Goal: Information Seeking & Learning: Learn about a topic

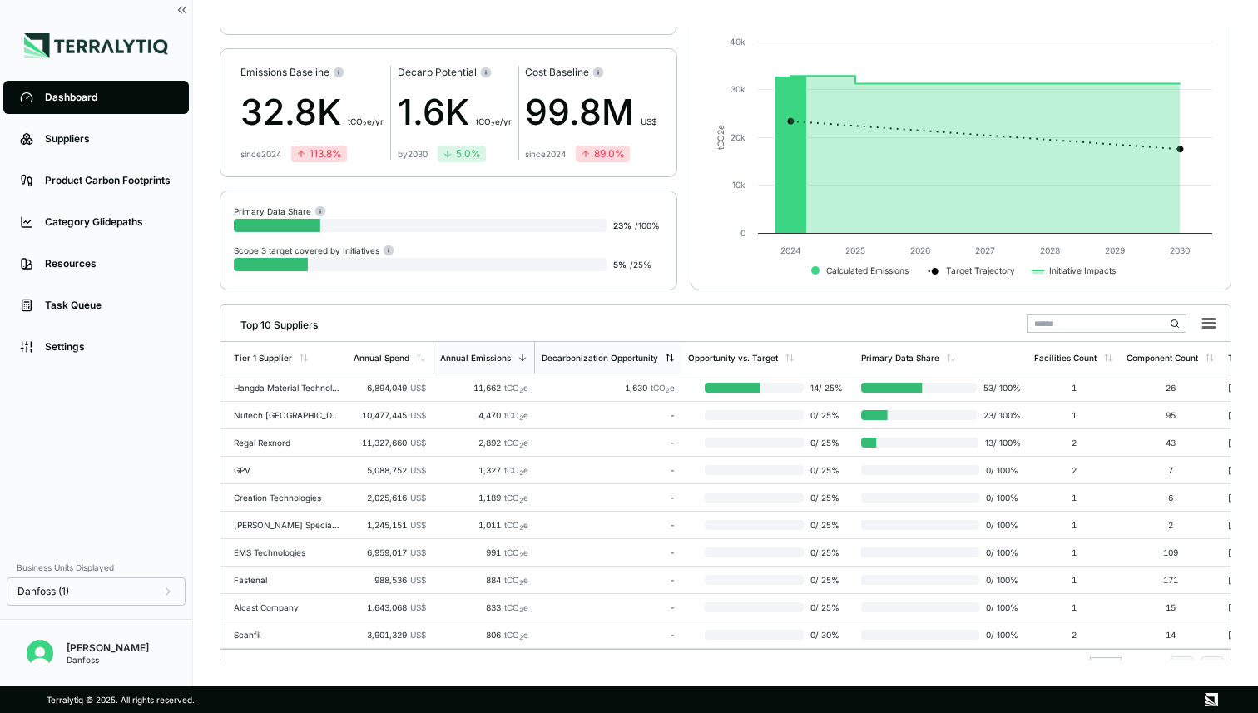
scroll to position [112, 0]
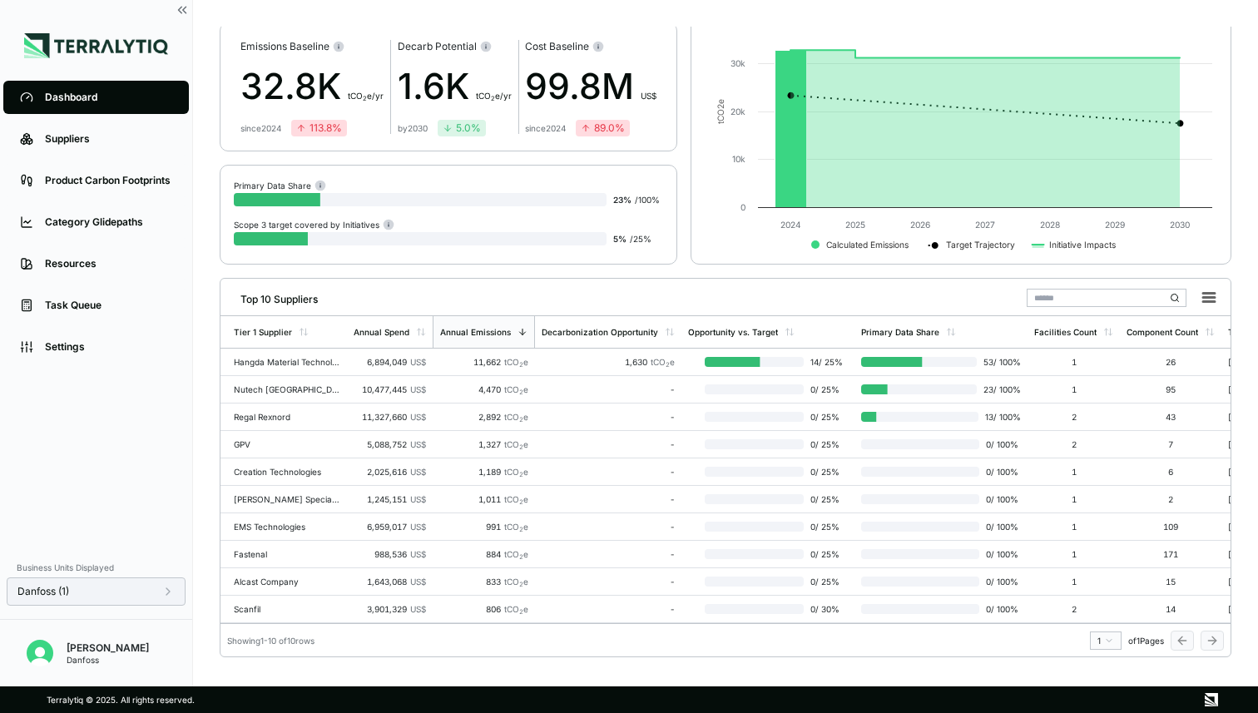
click at [45, 590] on span "Danfoss (1)" at bounding box center [43, 591] width 52 height 13
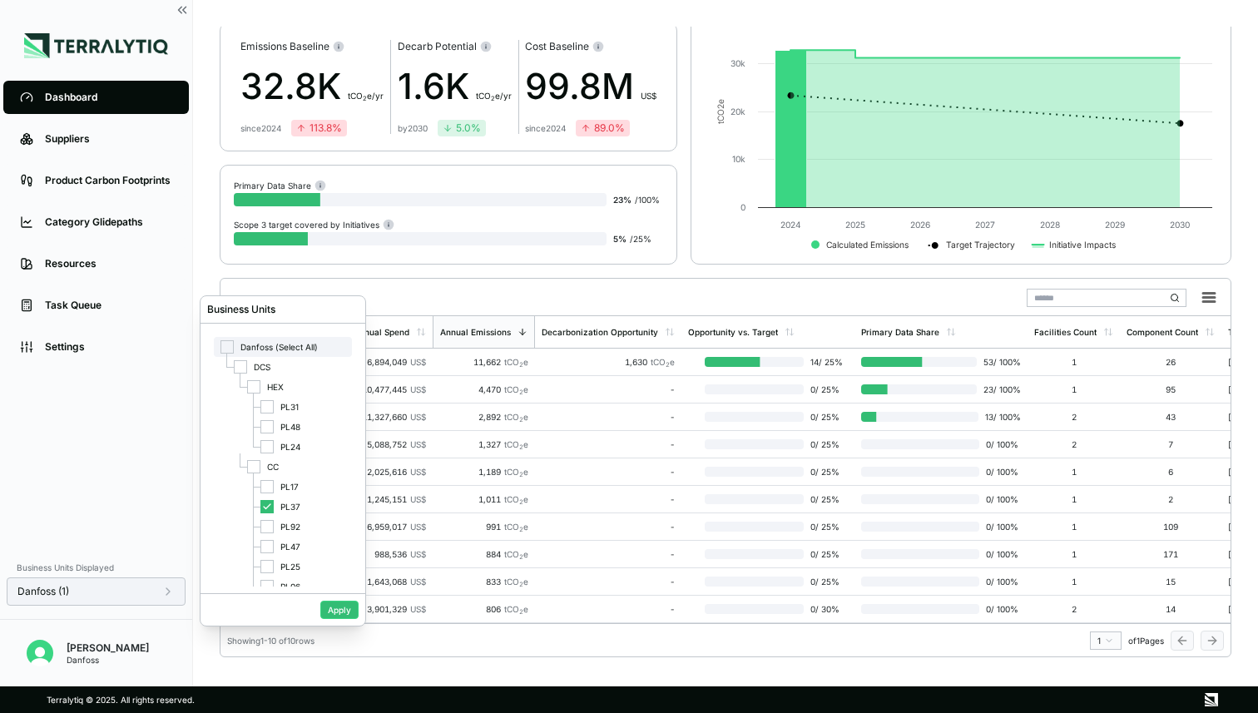
click at [225, 342] on div at bounding box center [226, 346] width 13 height 13
click at [230, 349] on div at bounding box center [226, 346] width 13 height 13
click at [327, 610] on button "Apply" at bounding box center [339, 610] width 38 height 18
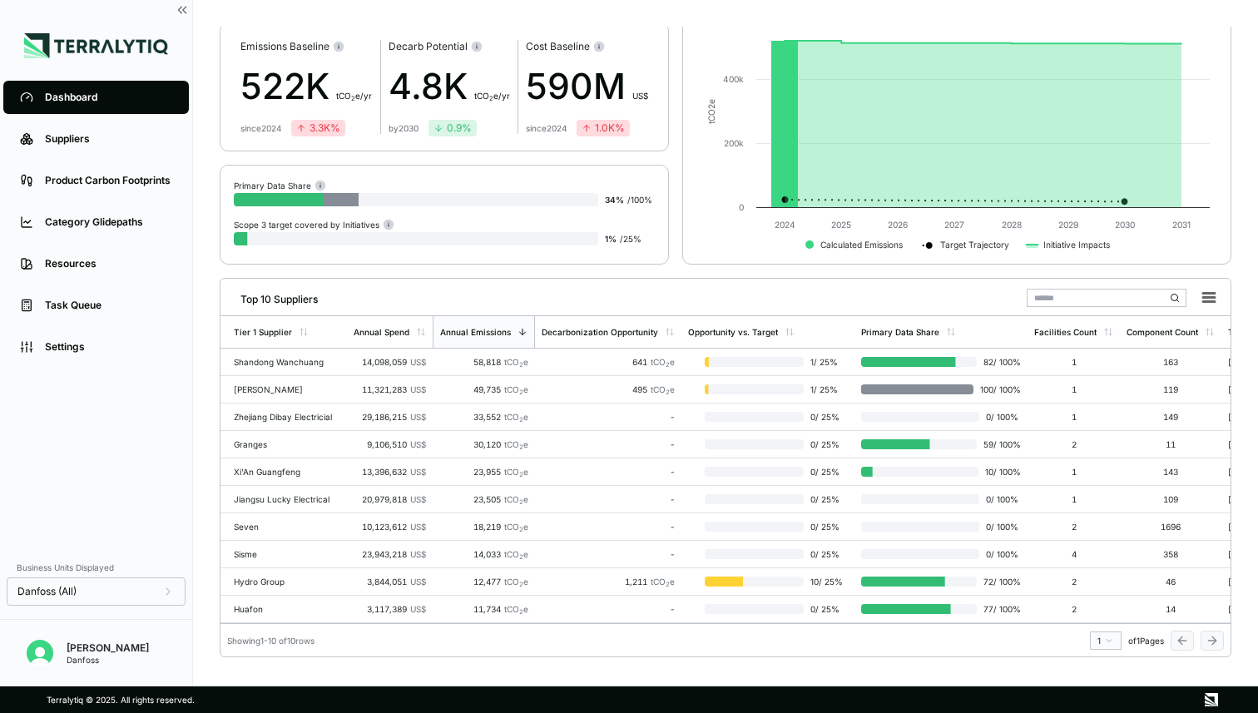
click at [603, 269] on div "Welcome Back, Nitin ! Decarbonization Program Summary Emissions Baseline 522K t…" at bounding box center [725, 343] width 1011 height 633
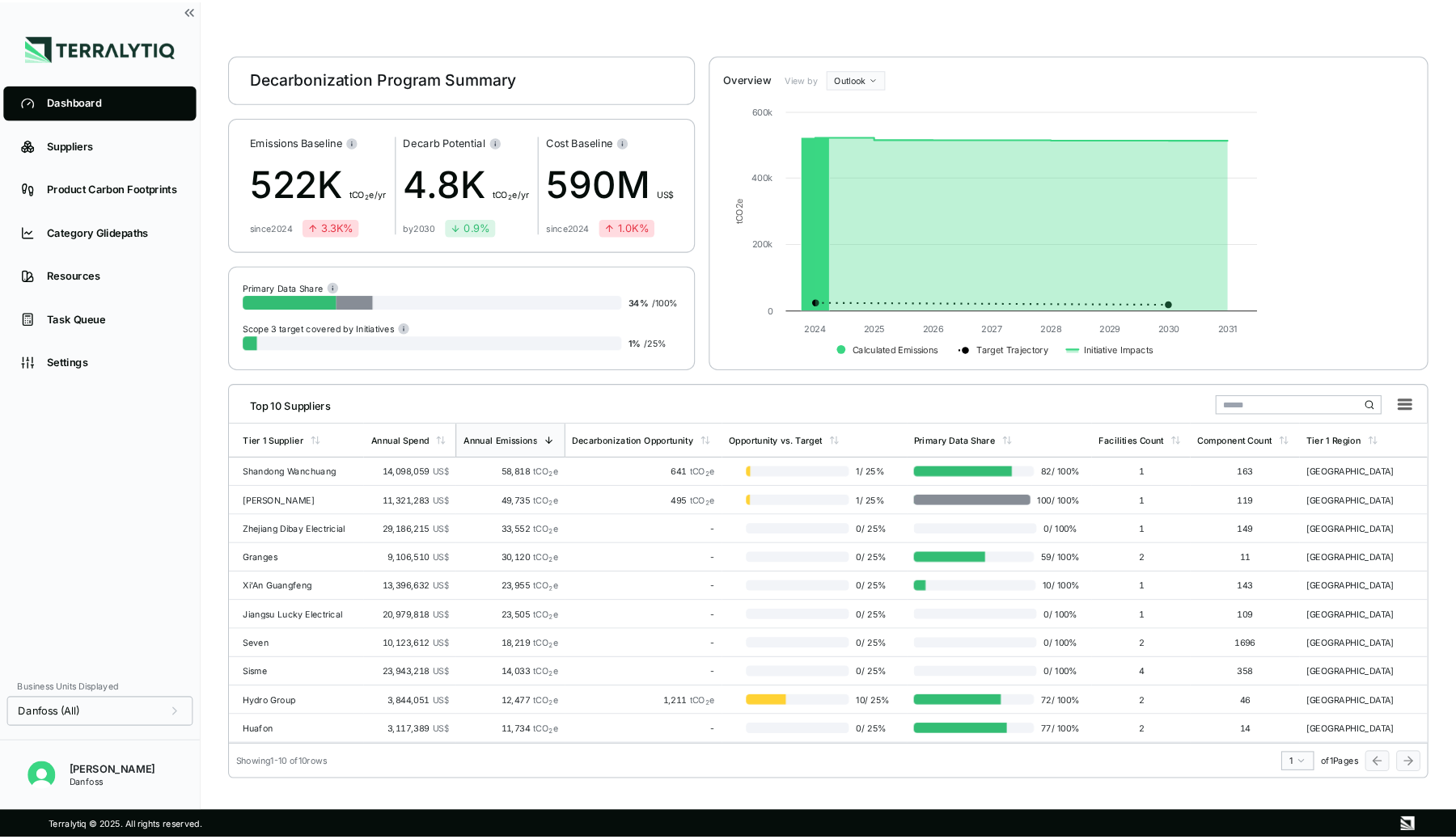
scroll to position [0, 0]
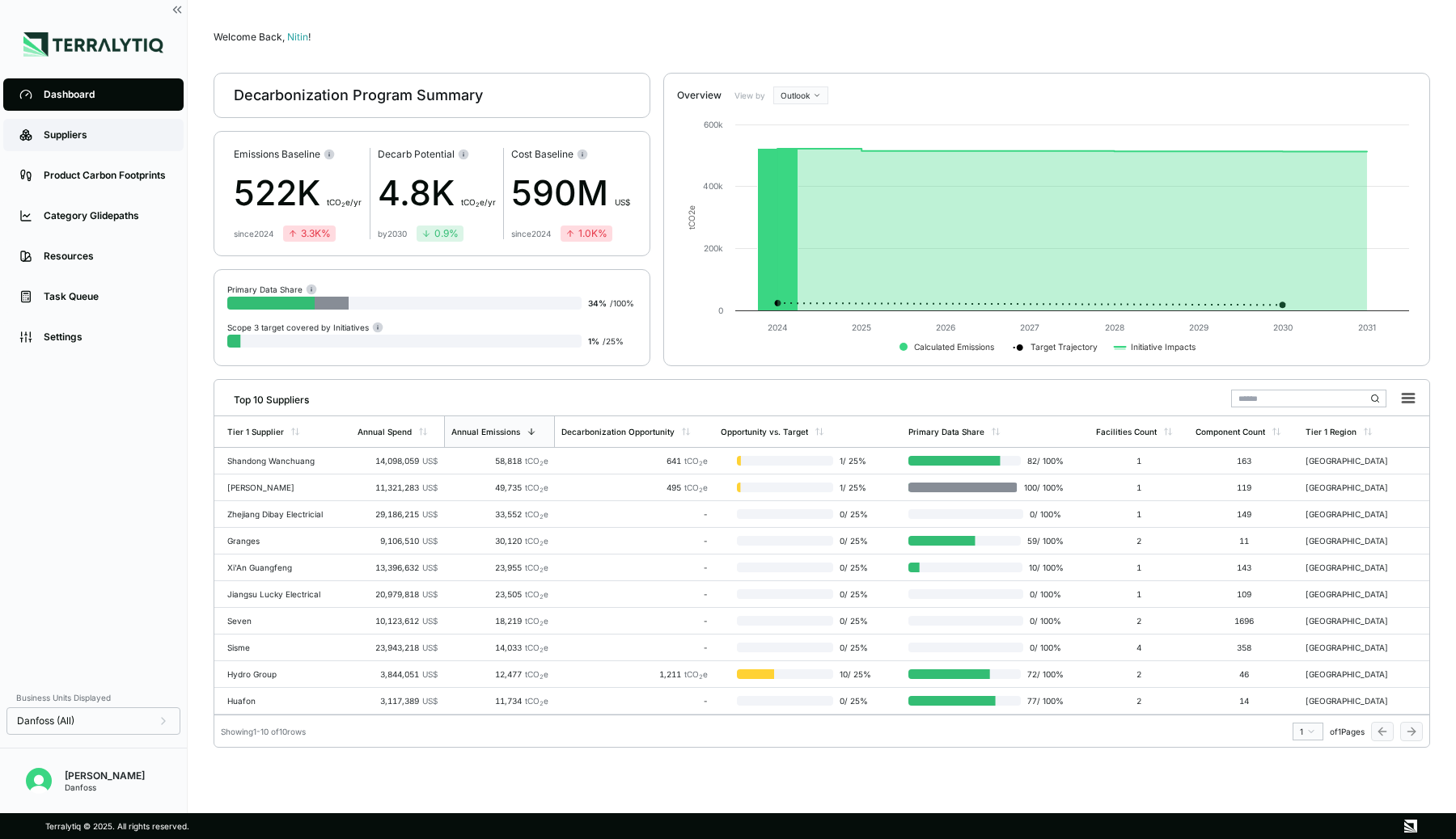
click at [70, 135] on div "Suppliers" at bounding box center [105, 134] width 124 height 13
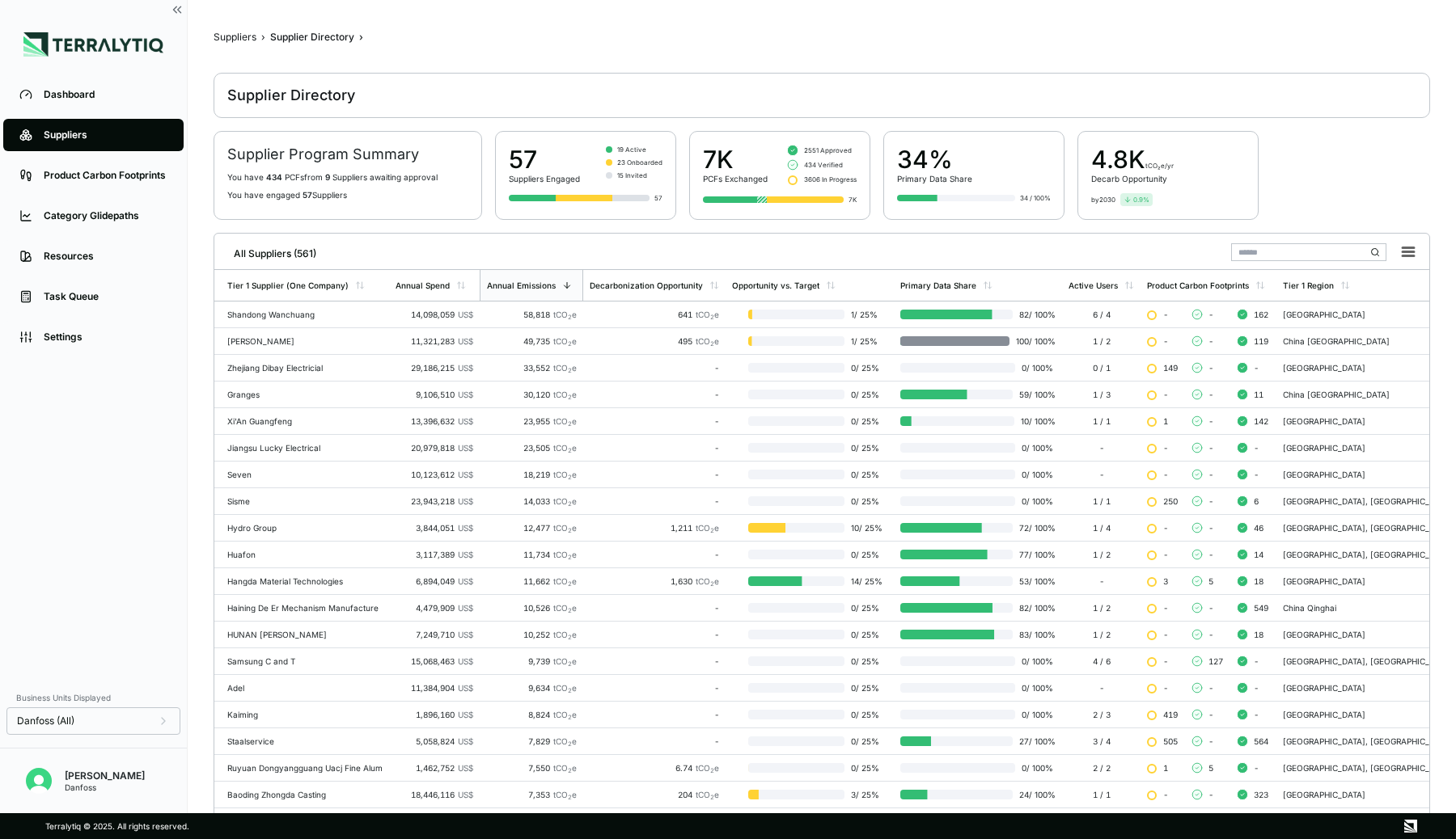
click at [1223, 256] on input "text" at bounding box center [1309, 252] width 156 height 17
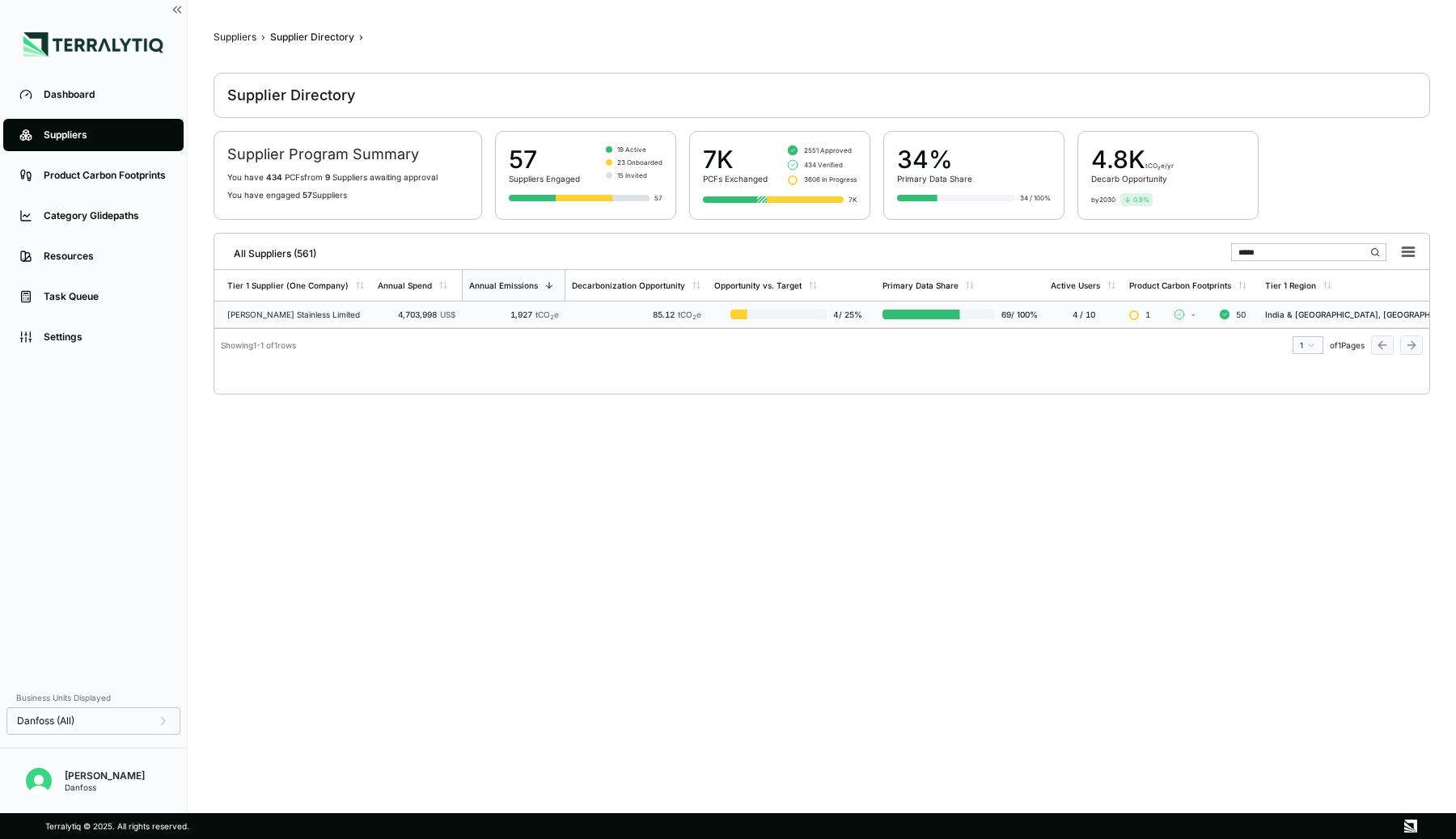
type input "*****"
click at [491, 313] on div "1,927 tCO 2 e" at bounding box center [514, 315] width 90 height 10
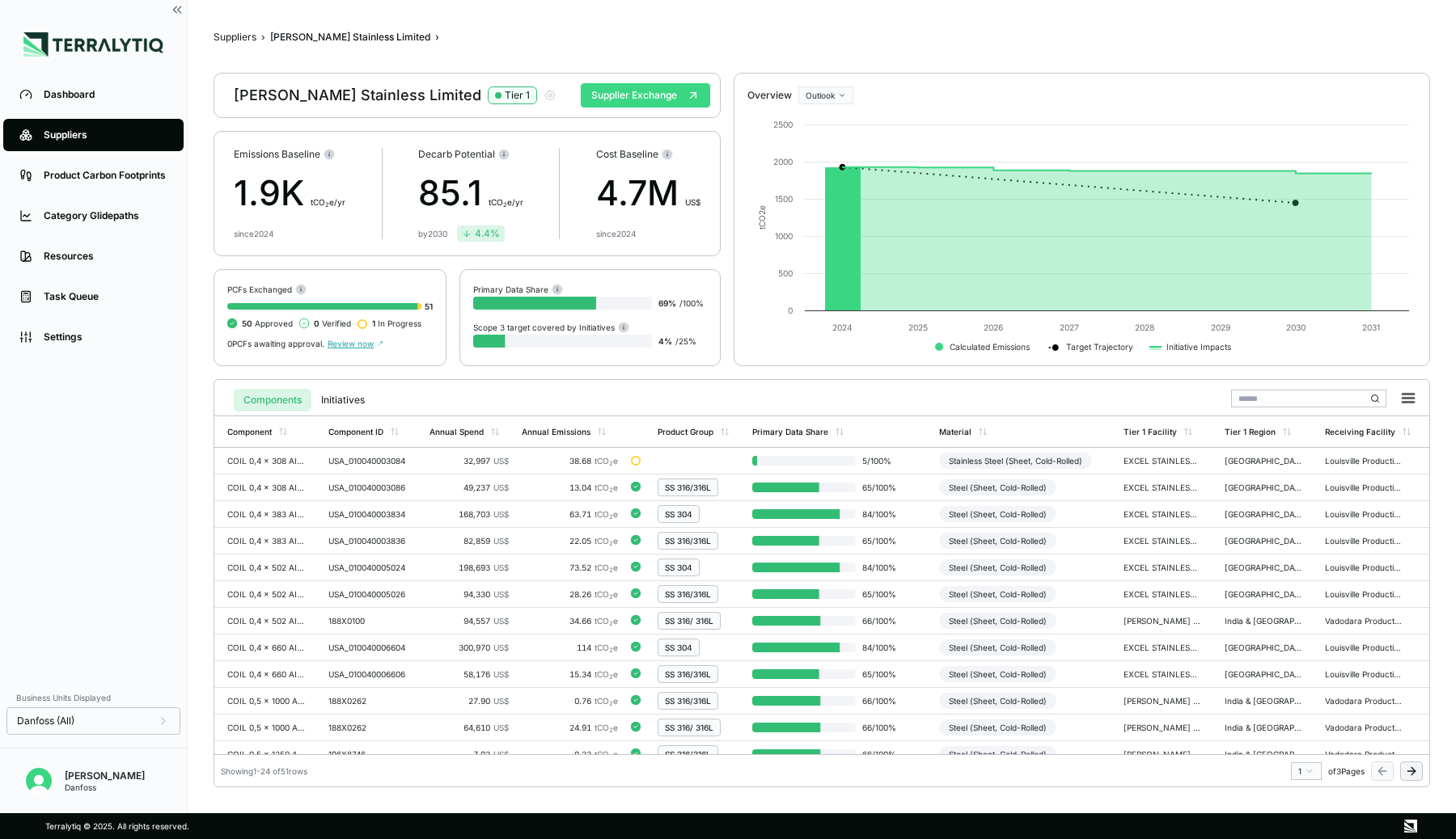
click at [645, 102] on button "Supplier Exchange" at bounding box center [645, 95] width 129 height 24
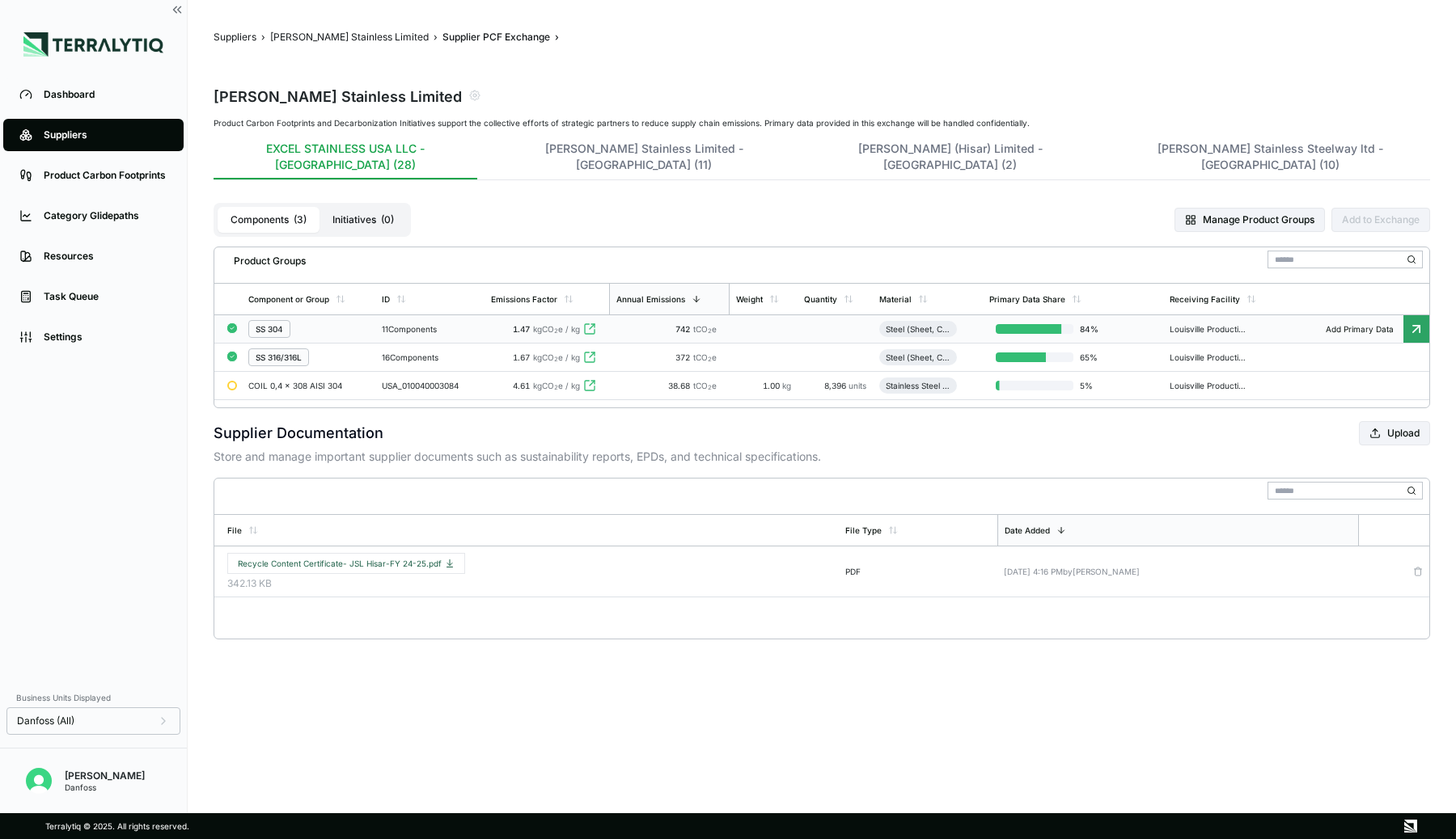
click at [332, 320] on div "SS 304" at bounding box center [308, 329] width 121 height 17
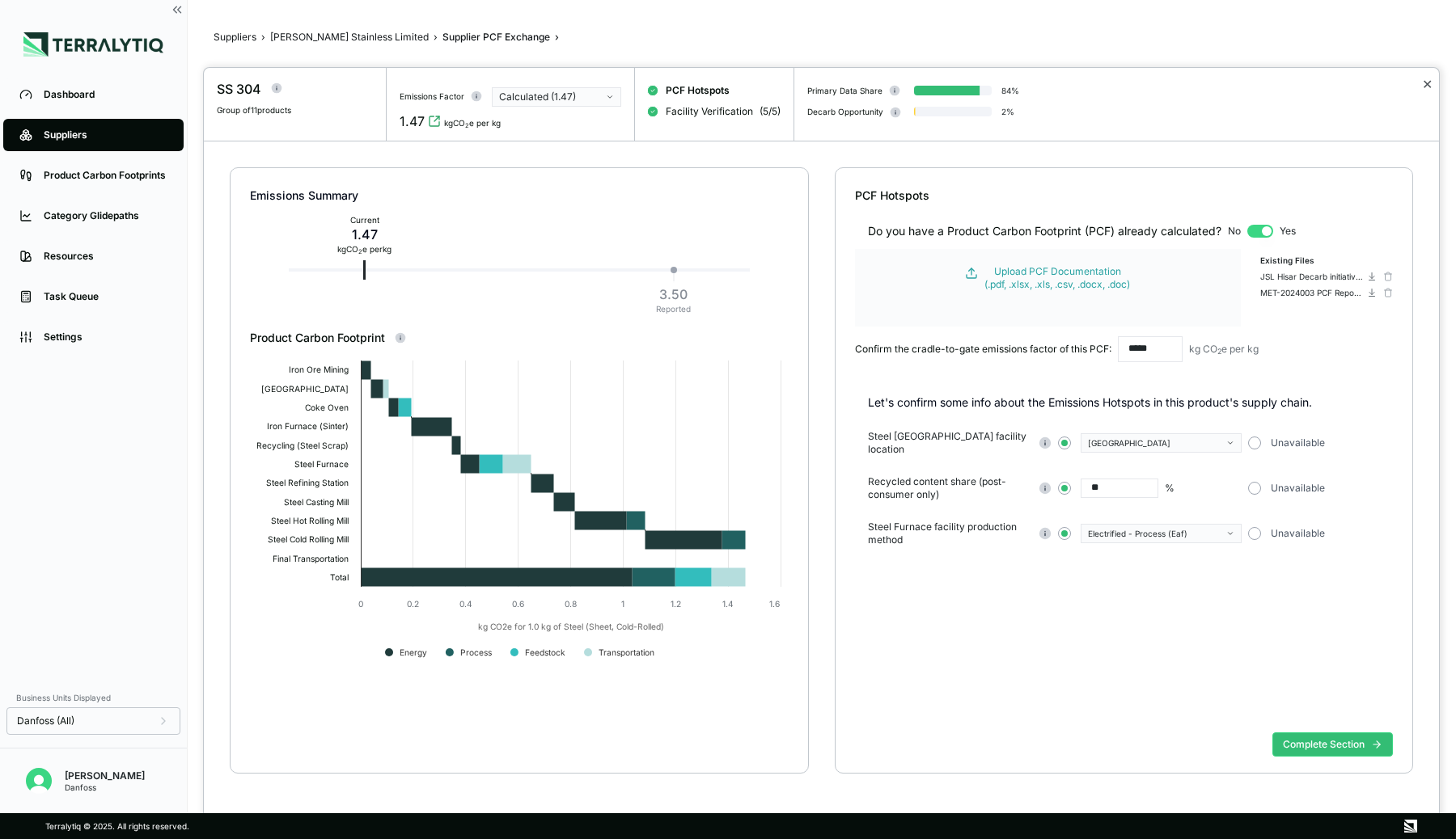
click at [1223, 82] on button "✕" at bounding box center [1427, 85] width 11 height 19
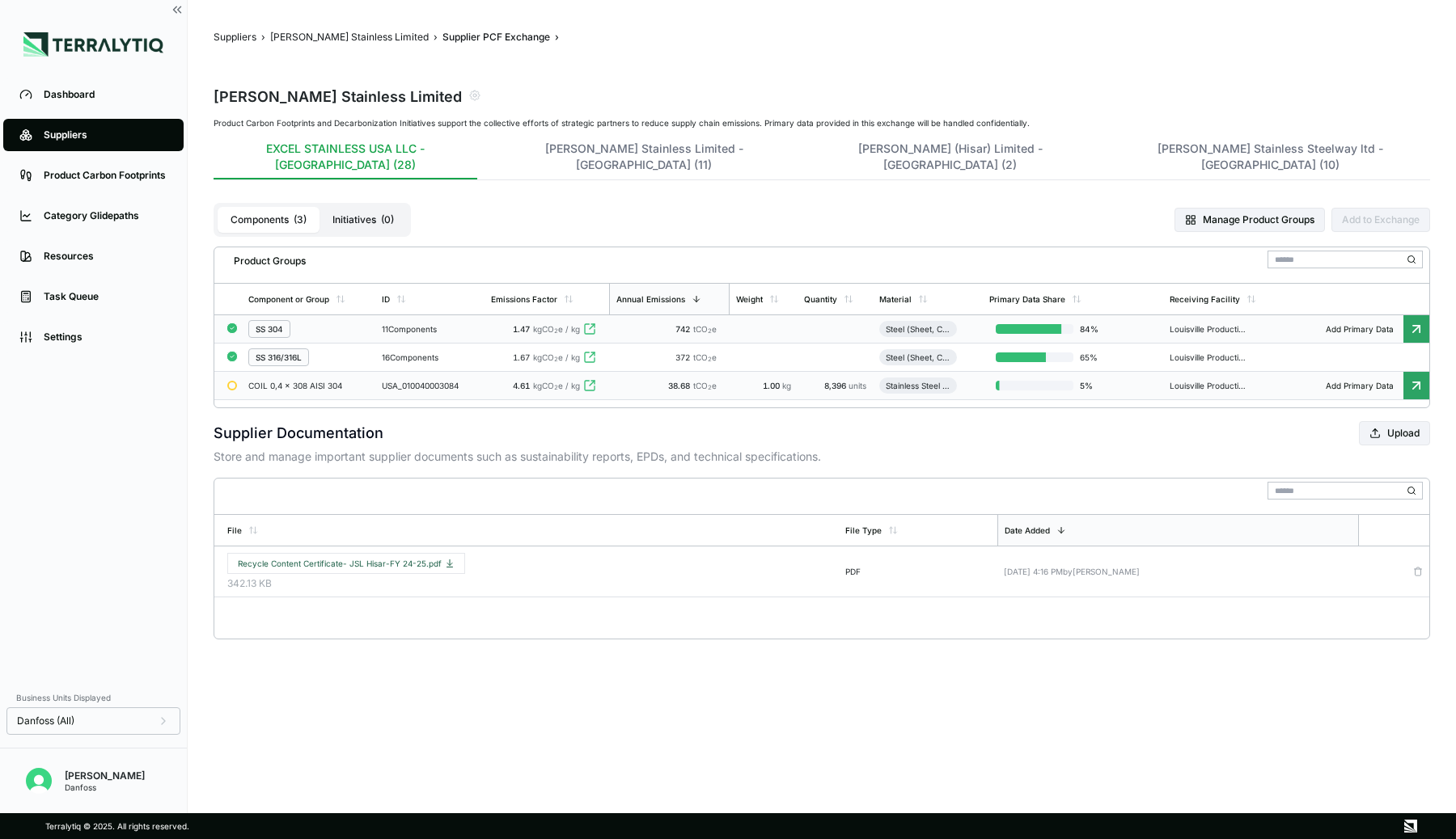
click at [306, 381] on div "COIL 0,4 x 308 AISI 304" at bounding box center [306, 386] width 117 height 10
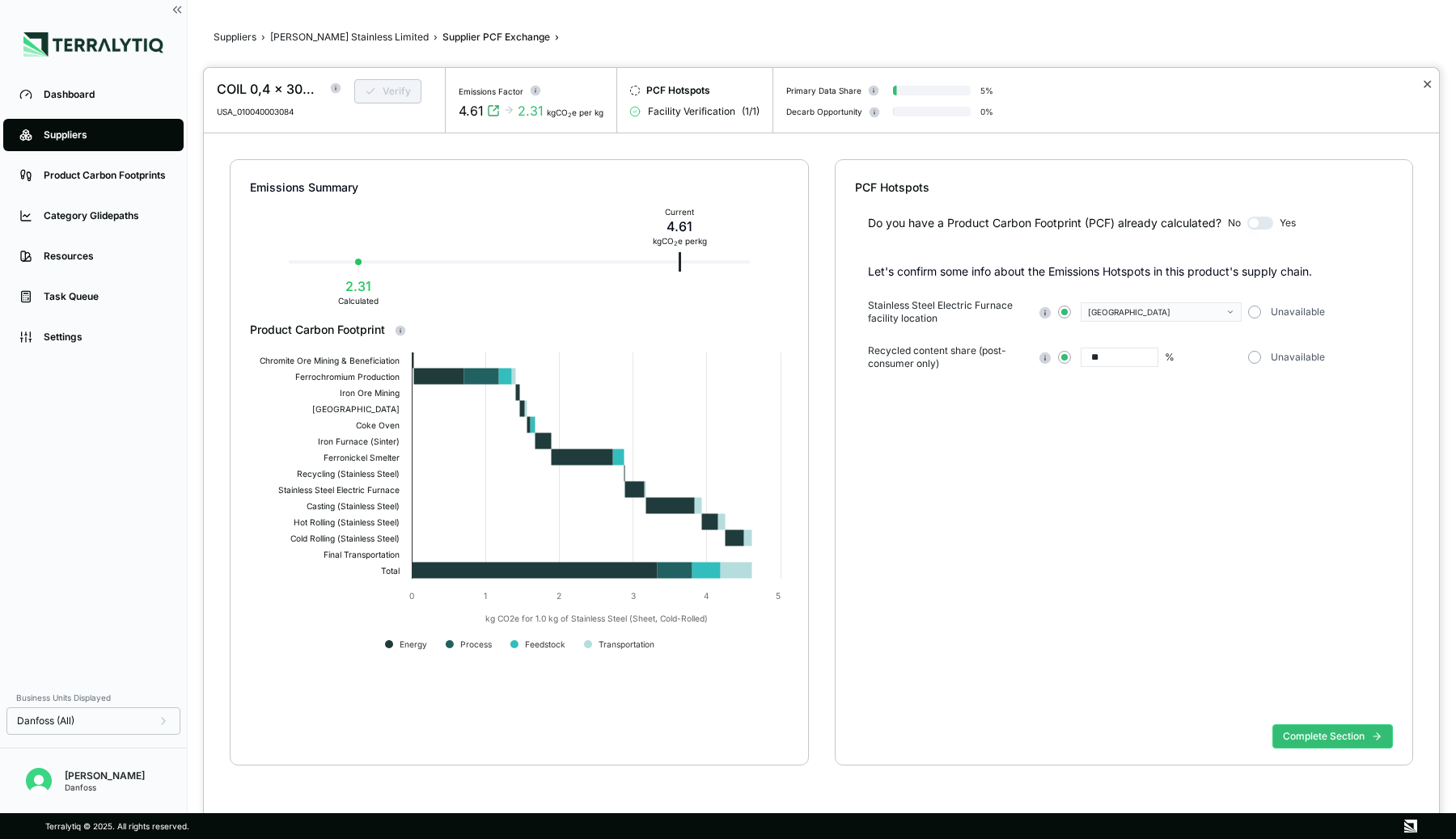
click at [1223, 81] on button "✕" at bounding box center [1427, 85] width 11 height 19
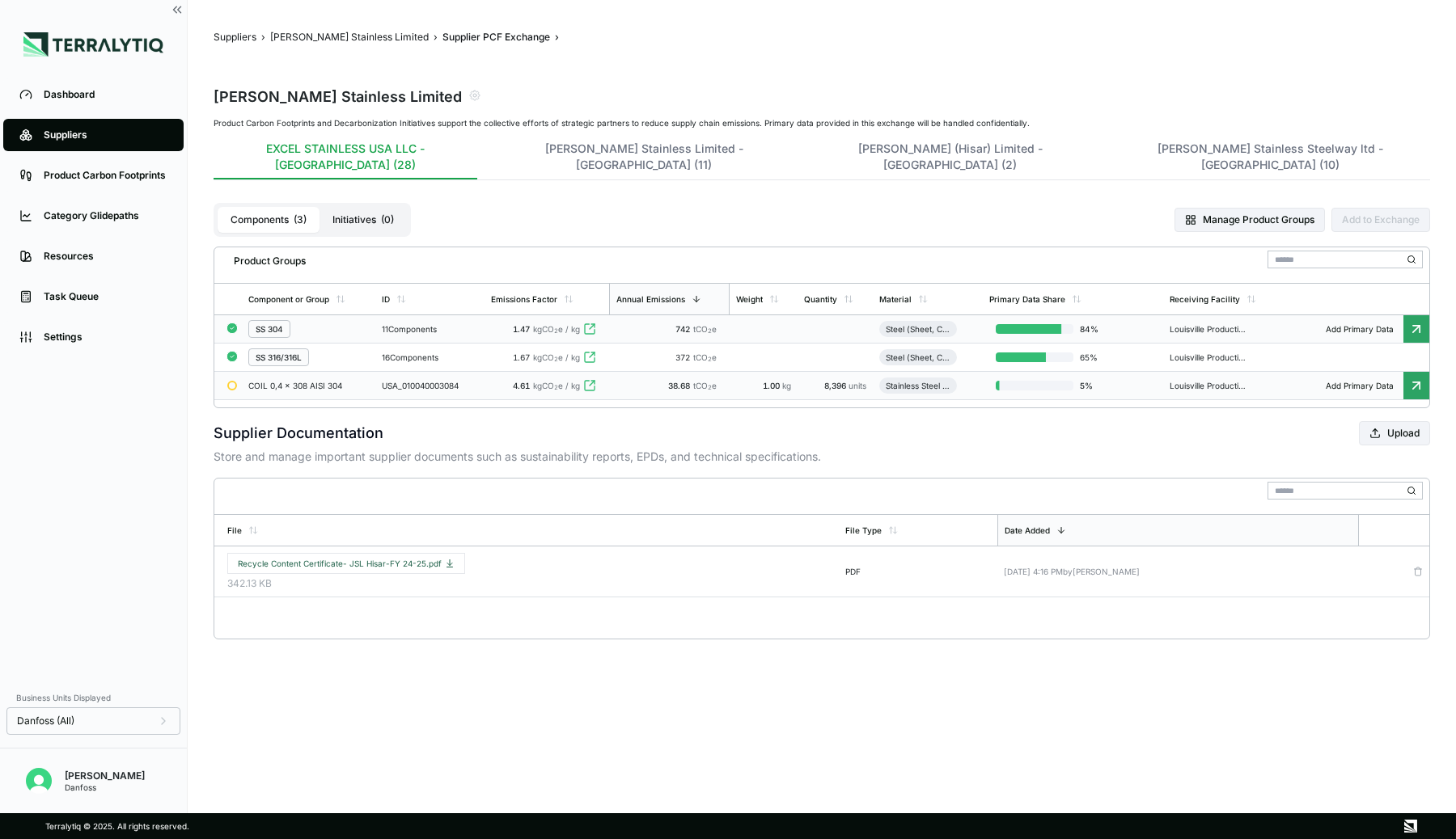
click at [463, 325] on div "11 Components" at bounding box center [430, 330] width 96 height 10
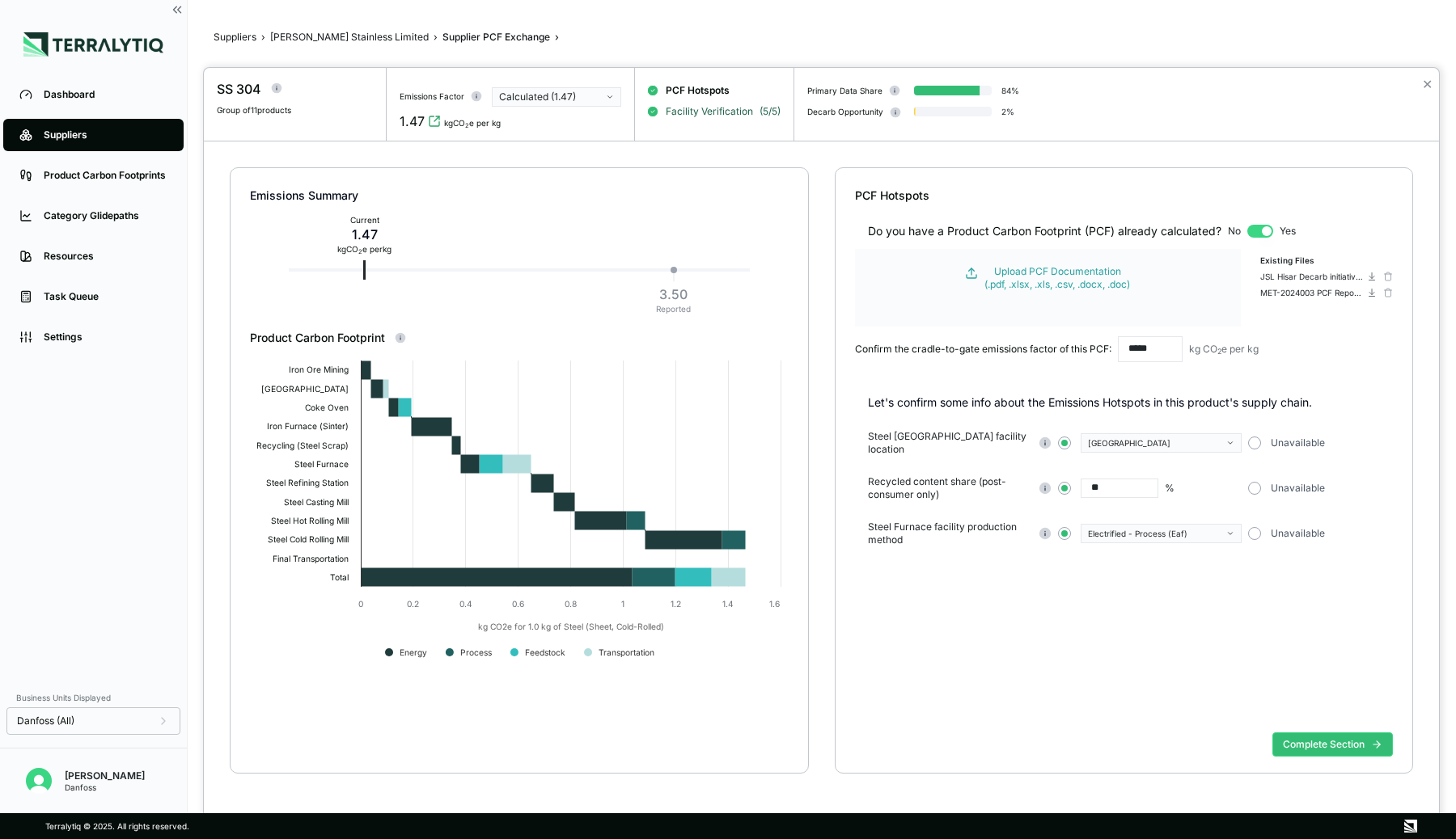
click at [735, 112] on span "Facility Verification" at bounding box center [710, 111] width 88 height 13
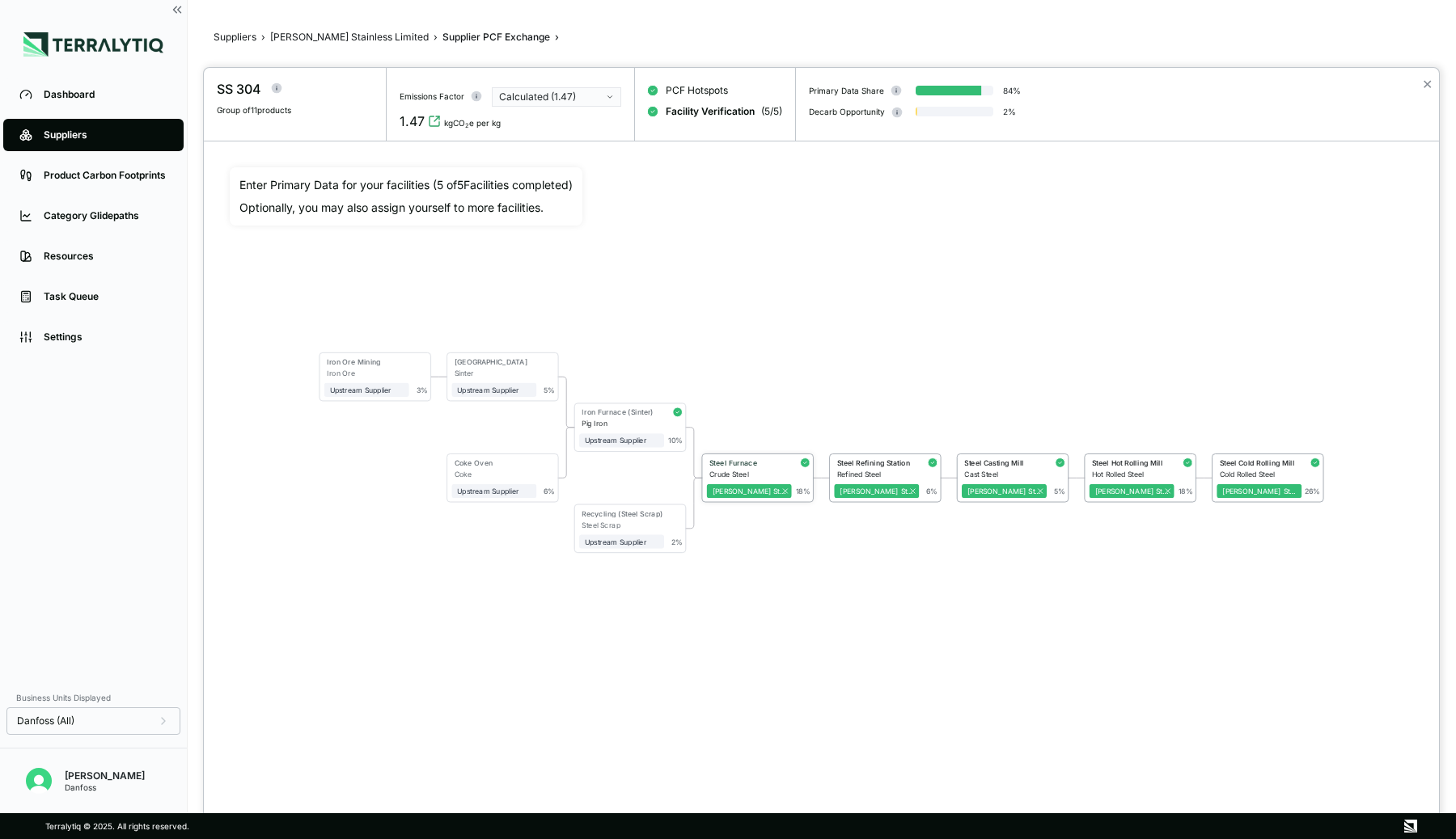
click at [752, 468] on div "Steel Furnace" at bounding box center [747, 465] width 80 height 12
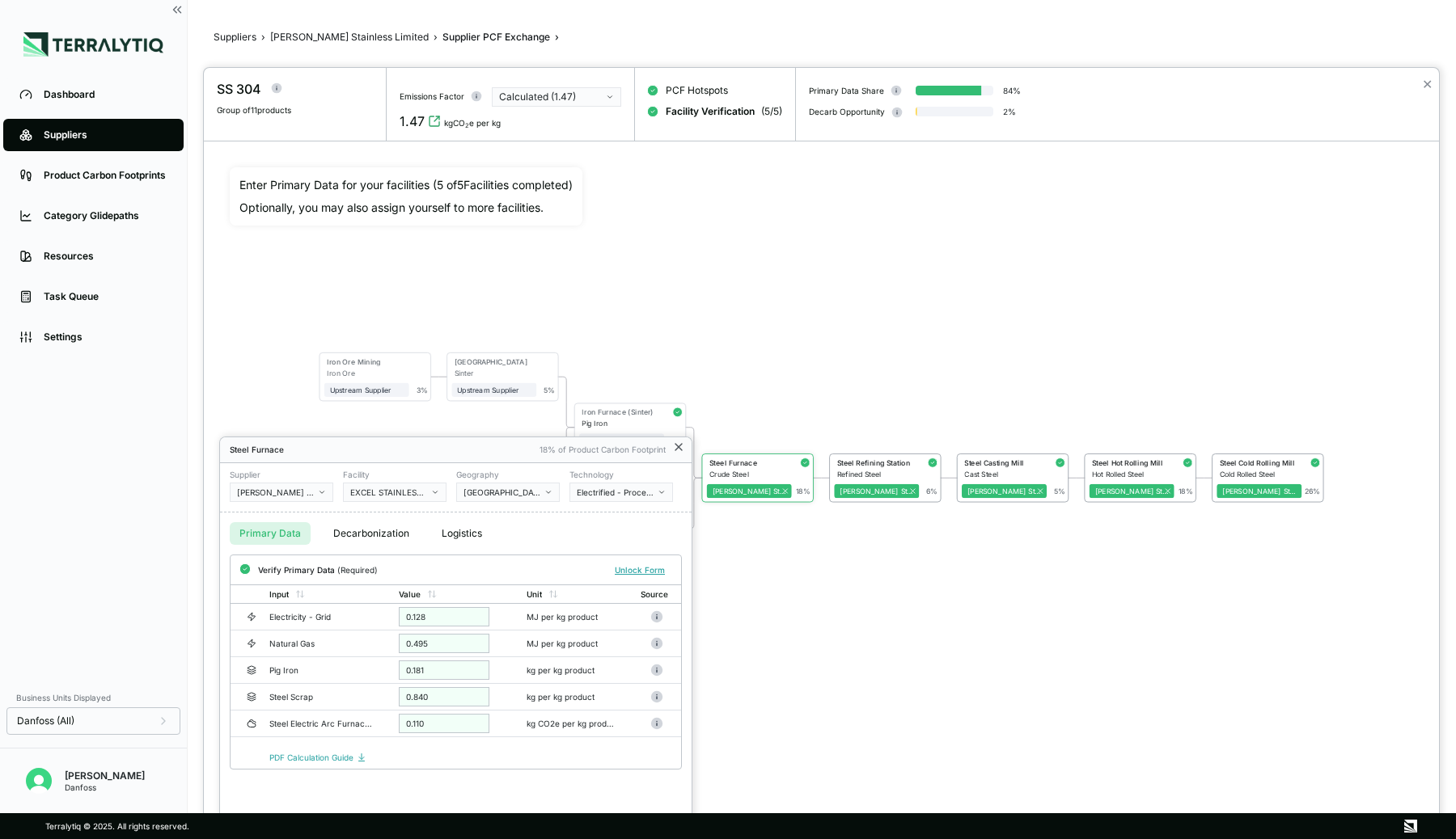
click at [682, 444] on icon at bounding box center [678, 446] width 13 height 13
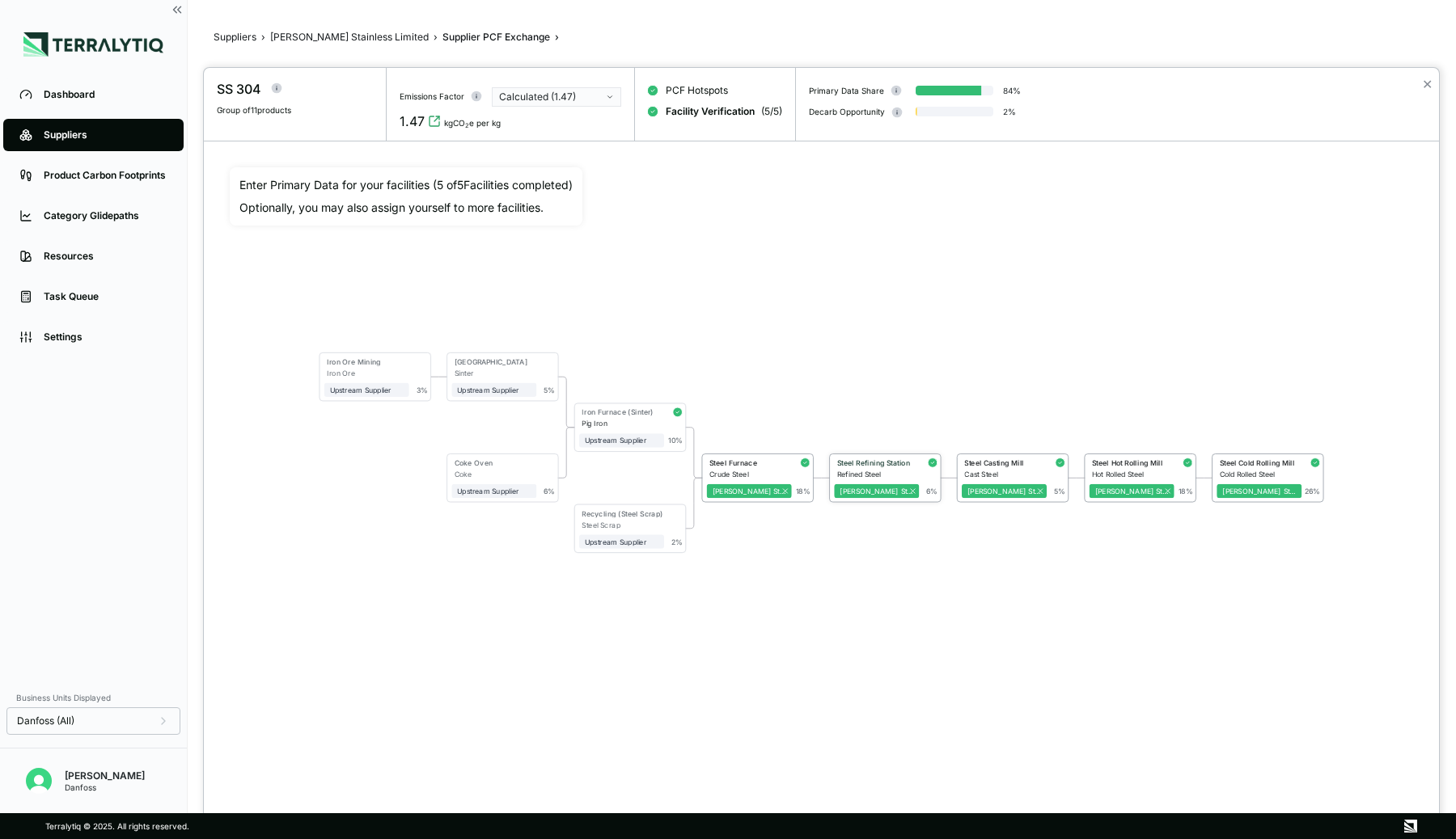
click at [883, 462] on div "Steel Refining Station" at bounding box center [875, 463] width 77 height 9
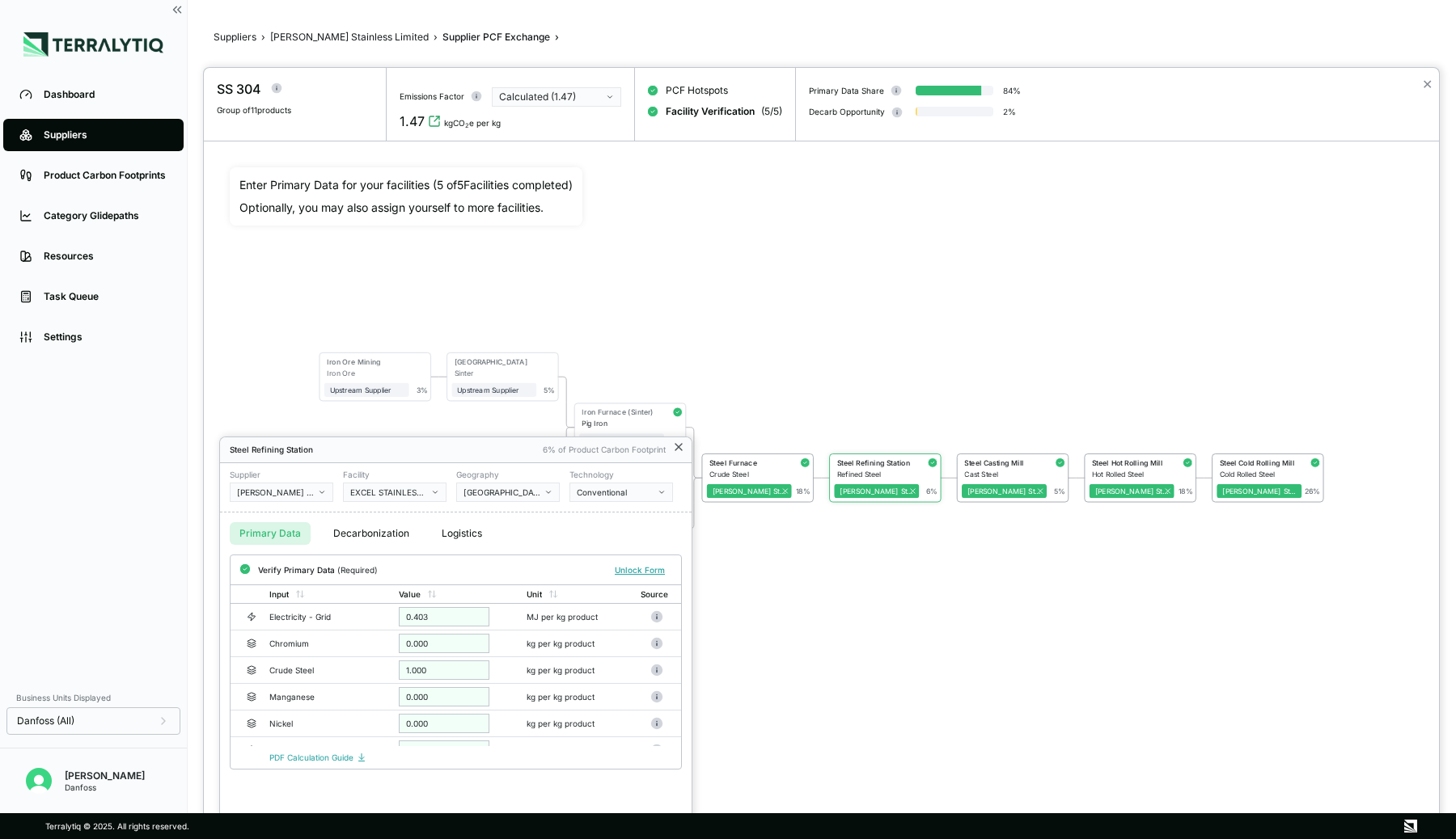
click at [678, 449] on icon at bounding box center [678, 446] width 13 height 13
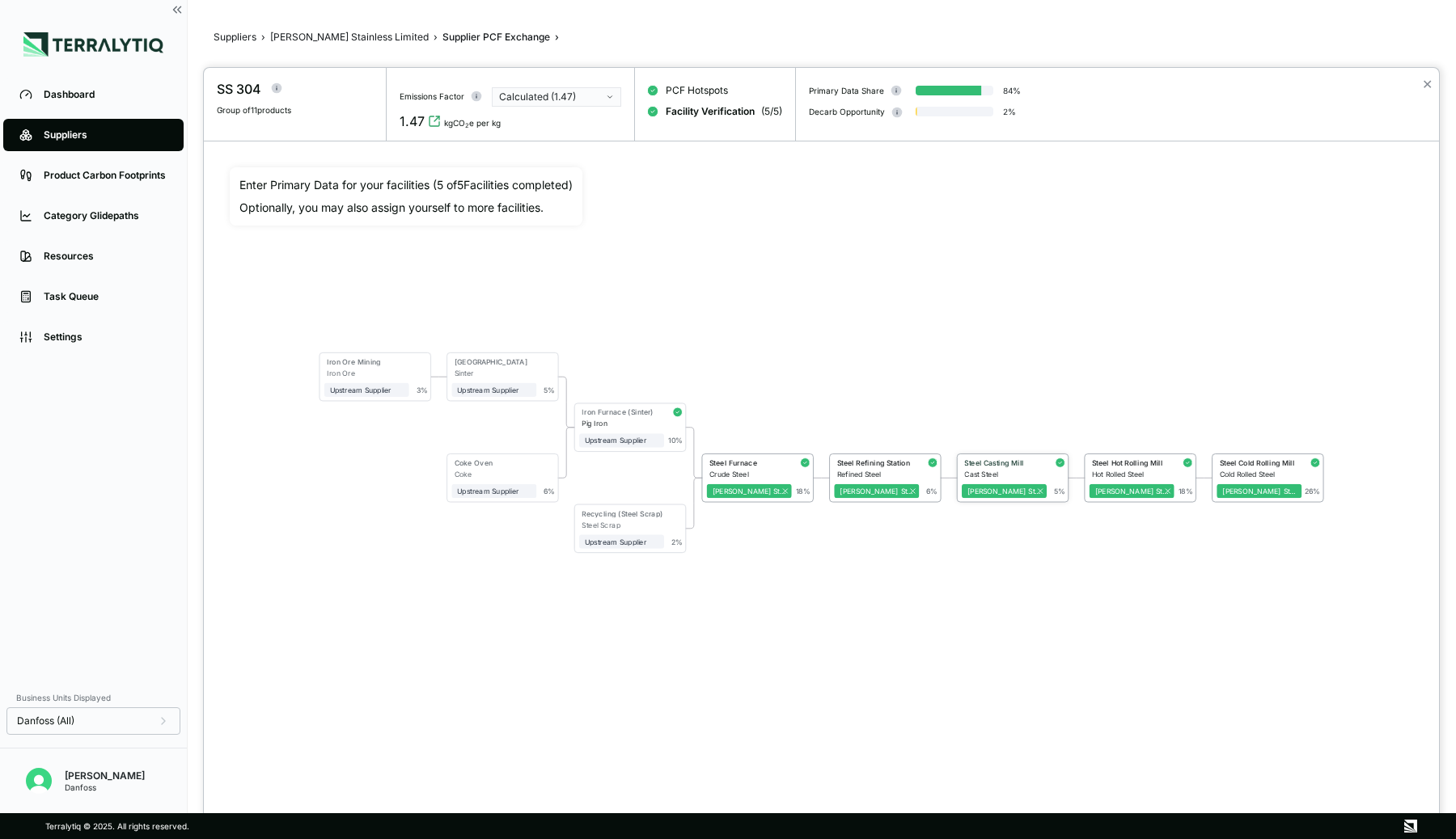
click at [1013, 466] on div "Steel Casting Mill" at bounding box center [1002, 465] width 80 height 12
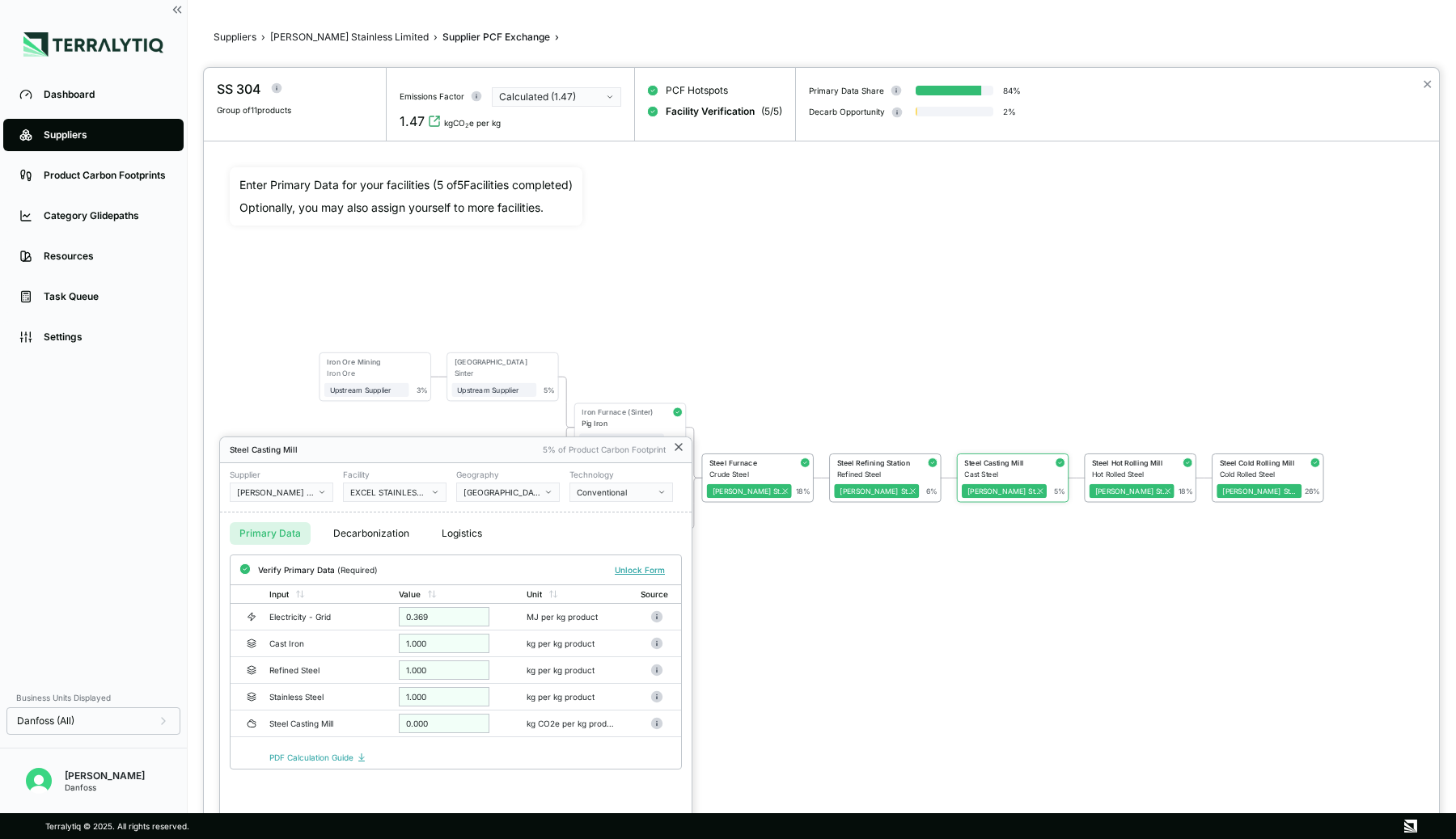
click at [677, 446] on icon at bounding box center [678, 447] width 7 height 7
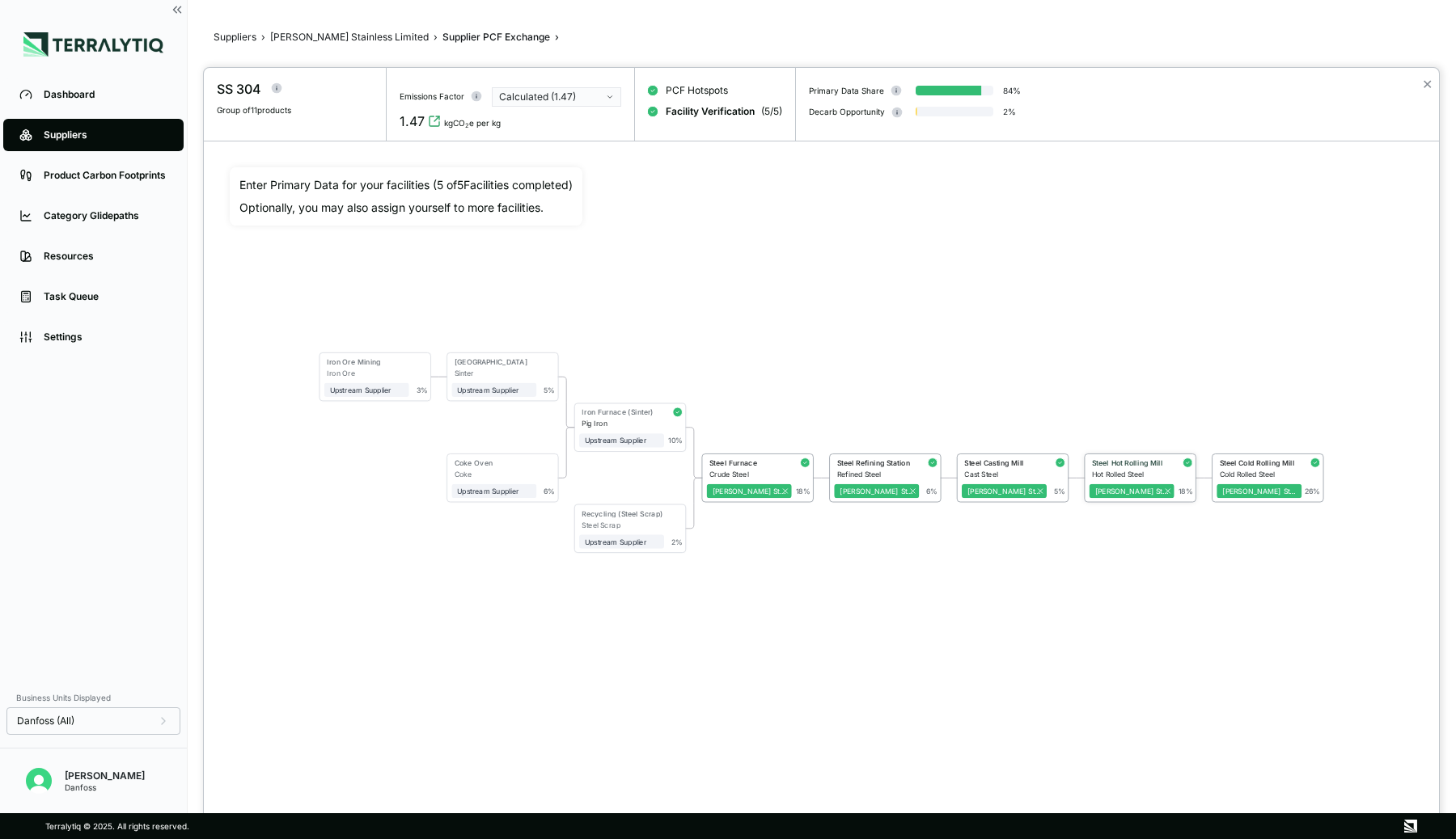
click at [1119, 470] on div "Hot Rolled Steel" at bounding box center [1133, 473] width 83 height 9
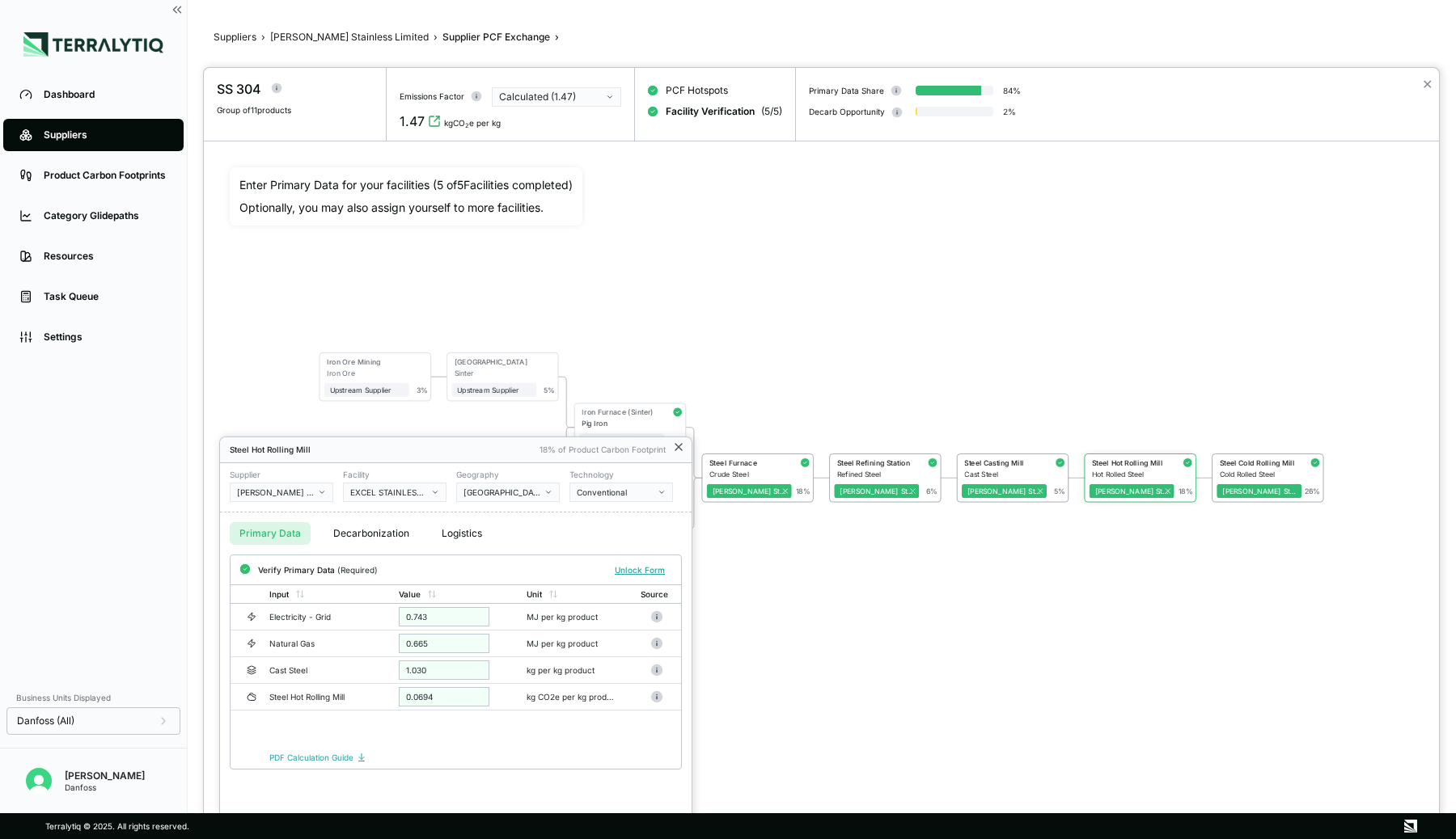
click at [677, 449] on icon at bounding box center [678, 446] width 13 height 13
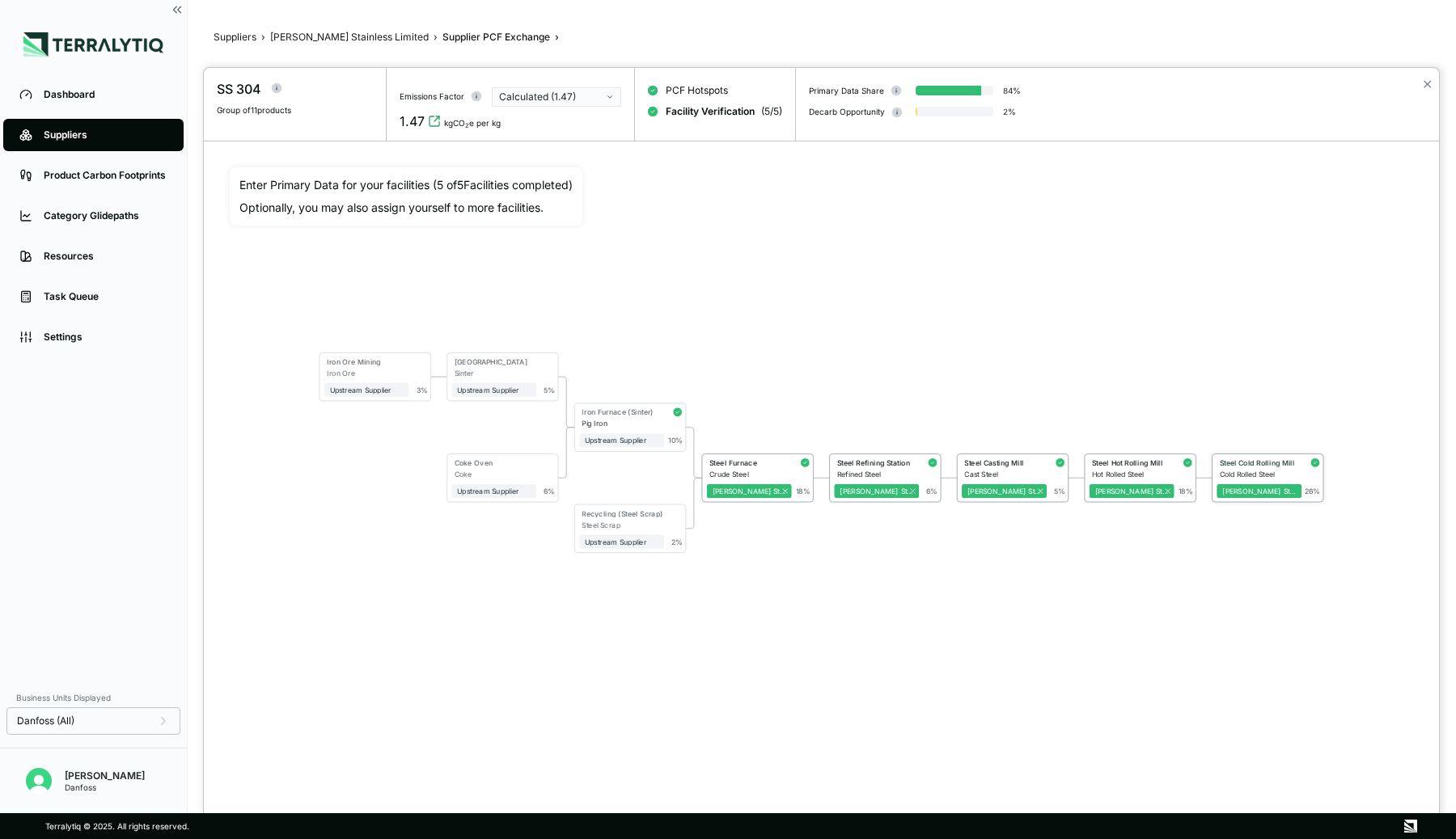
click at [1223, 459] on div "Steel Cold Rolling Mill" at bounding box center [1258, 463] width 77 height 9
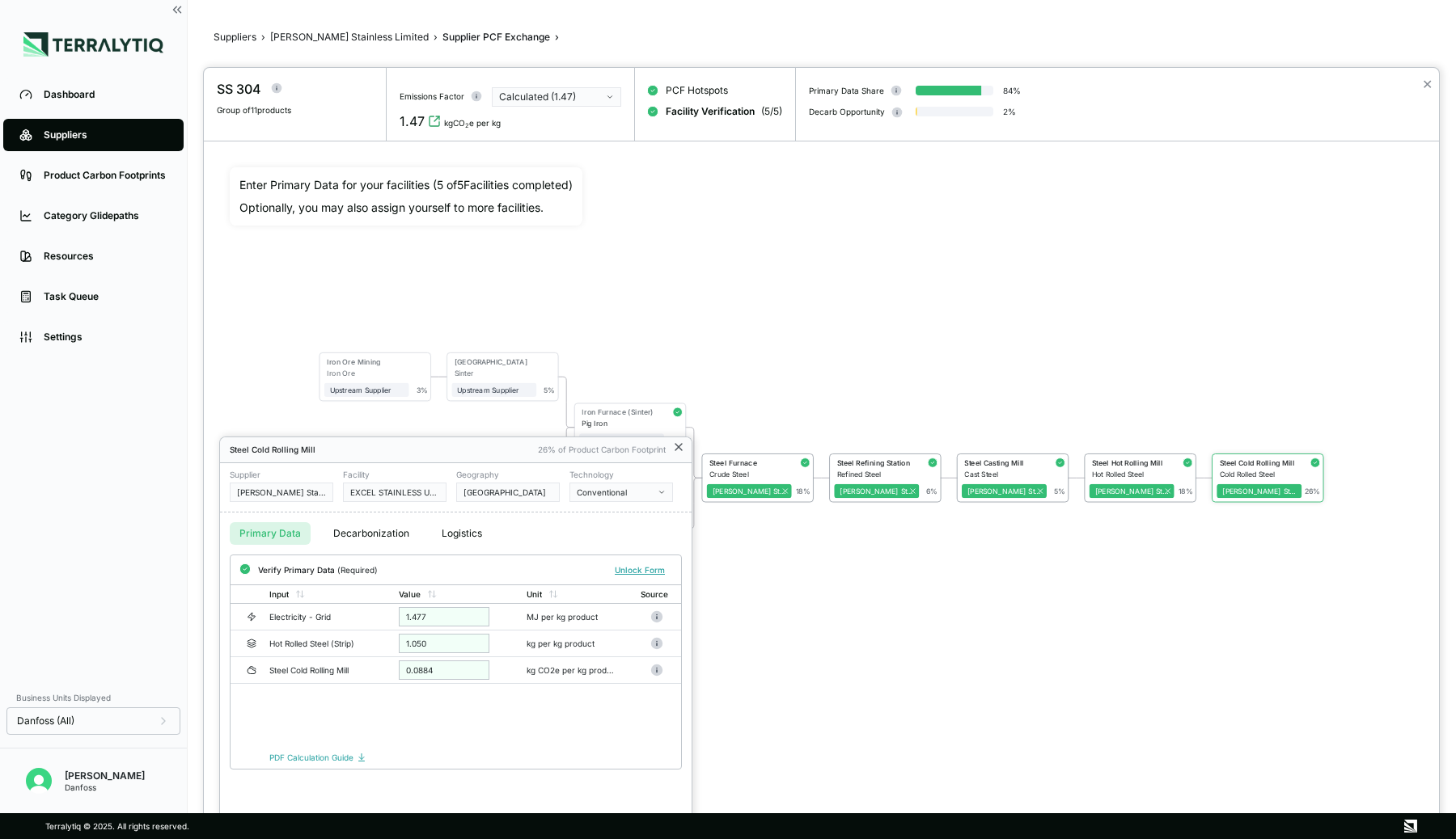
click at [678, 446] on icon at bounding box center [678, 447] width 7 height 7
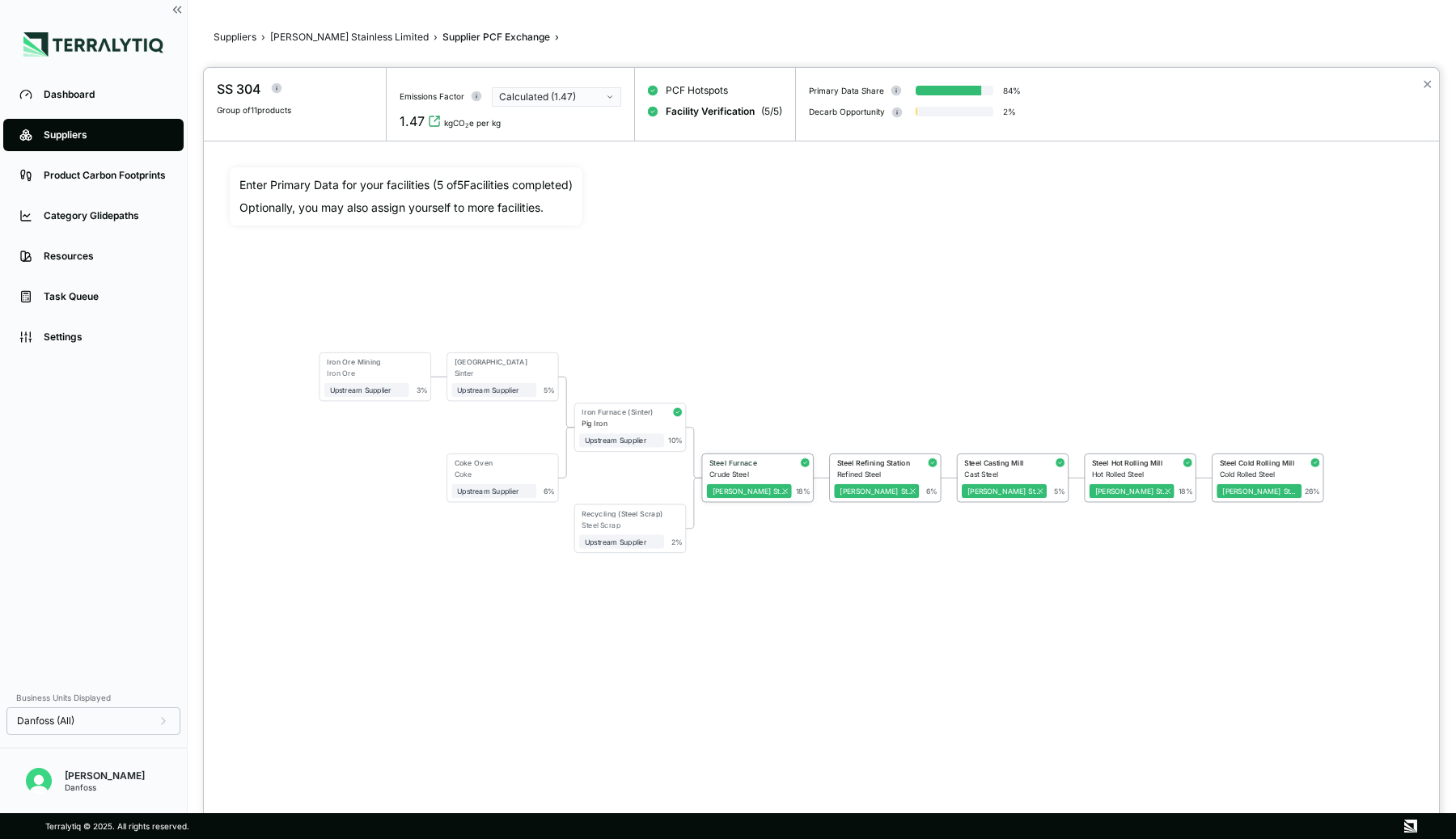
click at [770, 462] on div "Steel Furnace" at bounding box center [747, 463] width 77 height 9
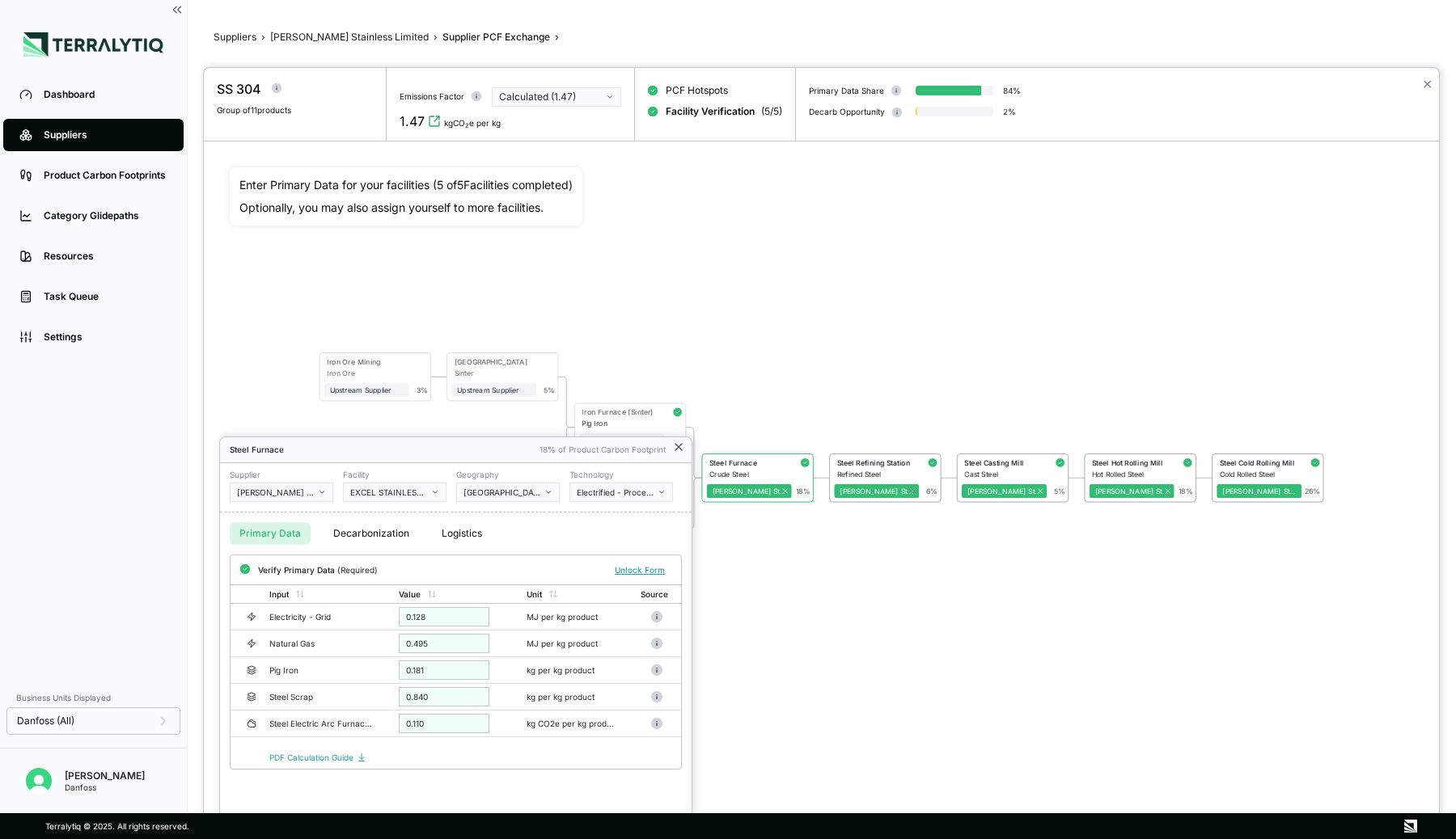
click at [677, 448] on icon at bounding box center [678, 447] width 7 height 7
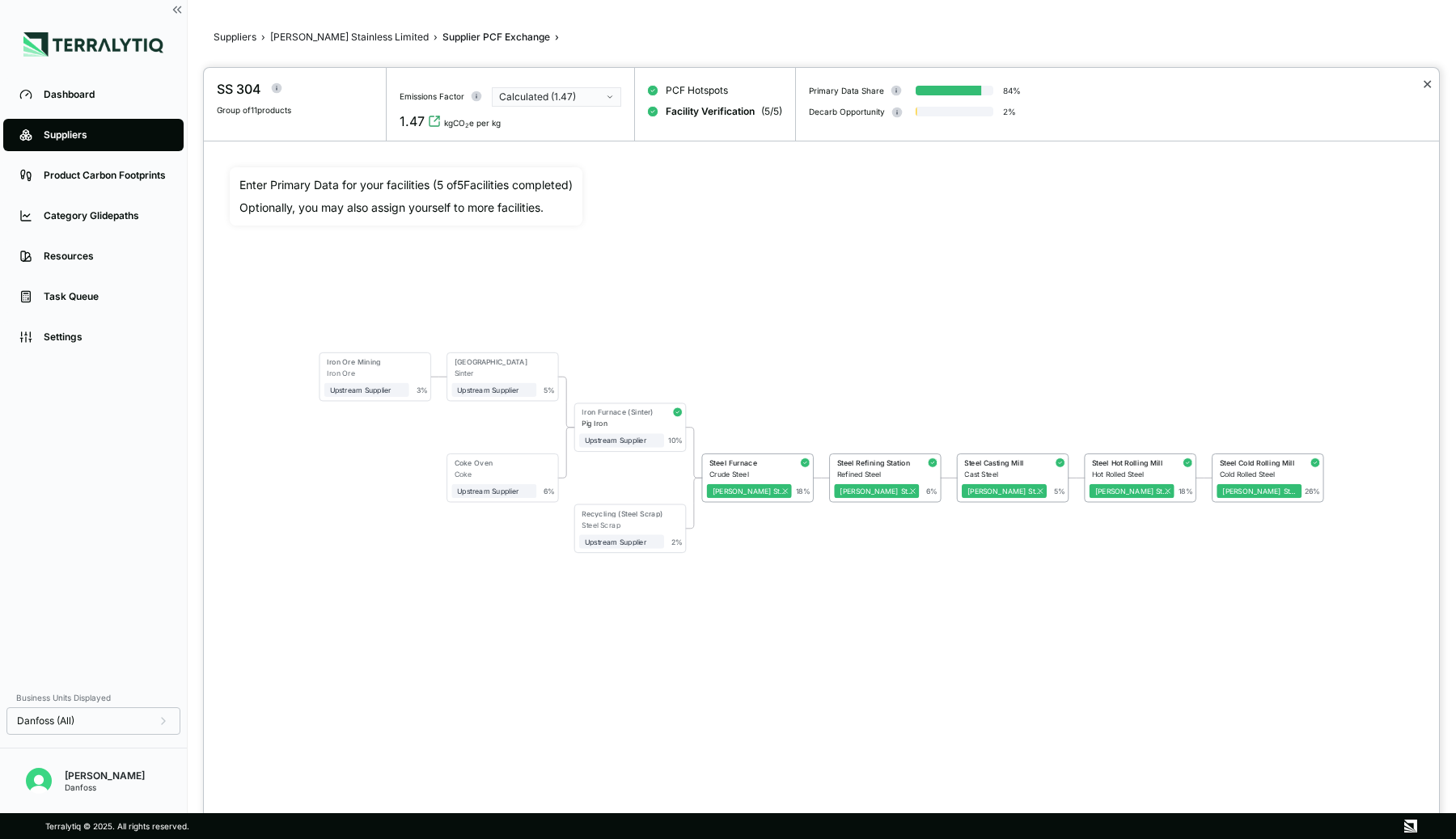
click at [1223, 83] on button "✕" at bounding box center [1427, 85] width 11 height 19
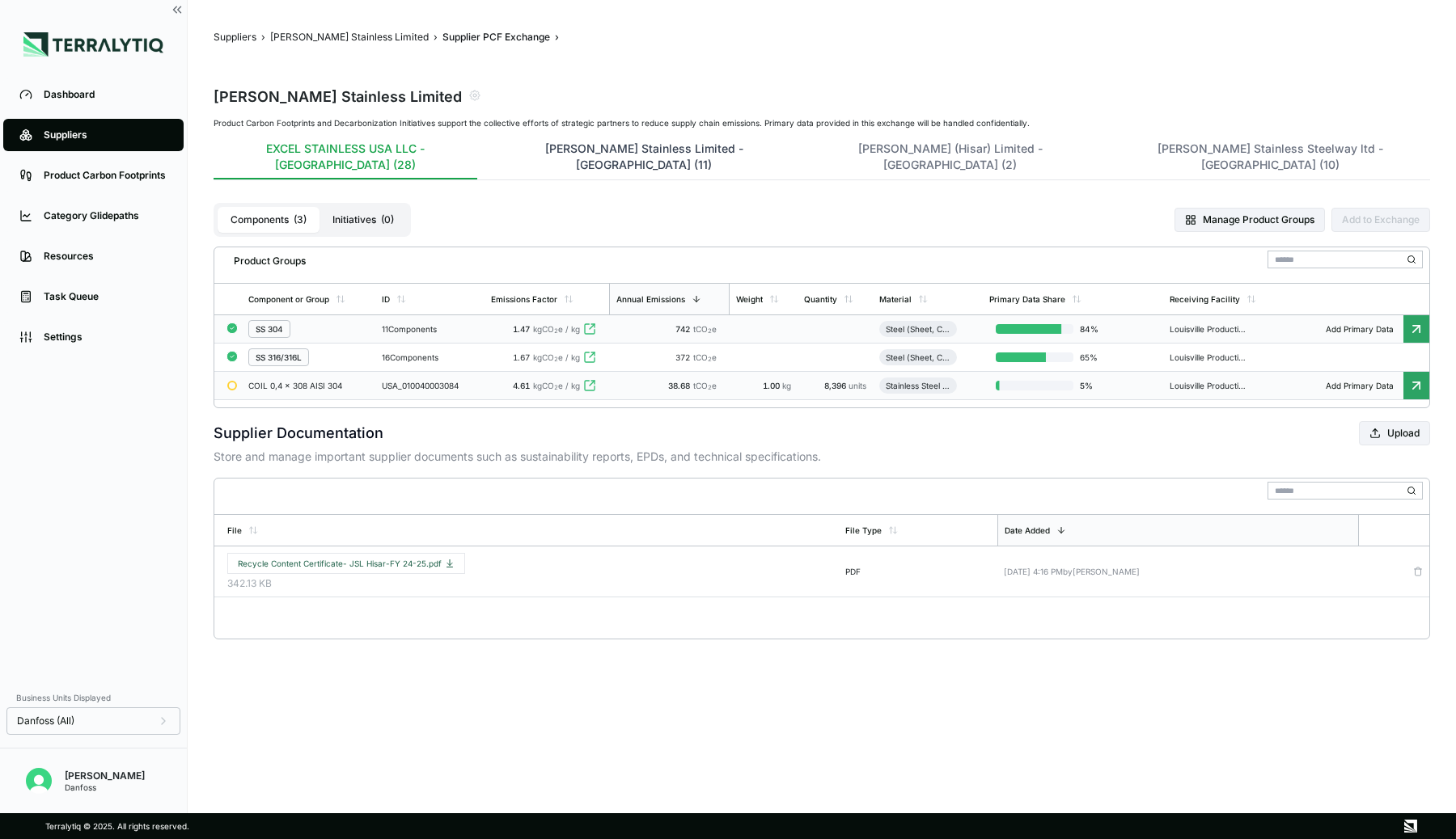
click at [497, 141] on button "[PERSON_NAME] Stainless Limited - [GEOGRAPHIC_DATA] (11)" at bounding box center [644, 160] width 295 height 39
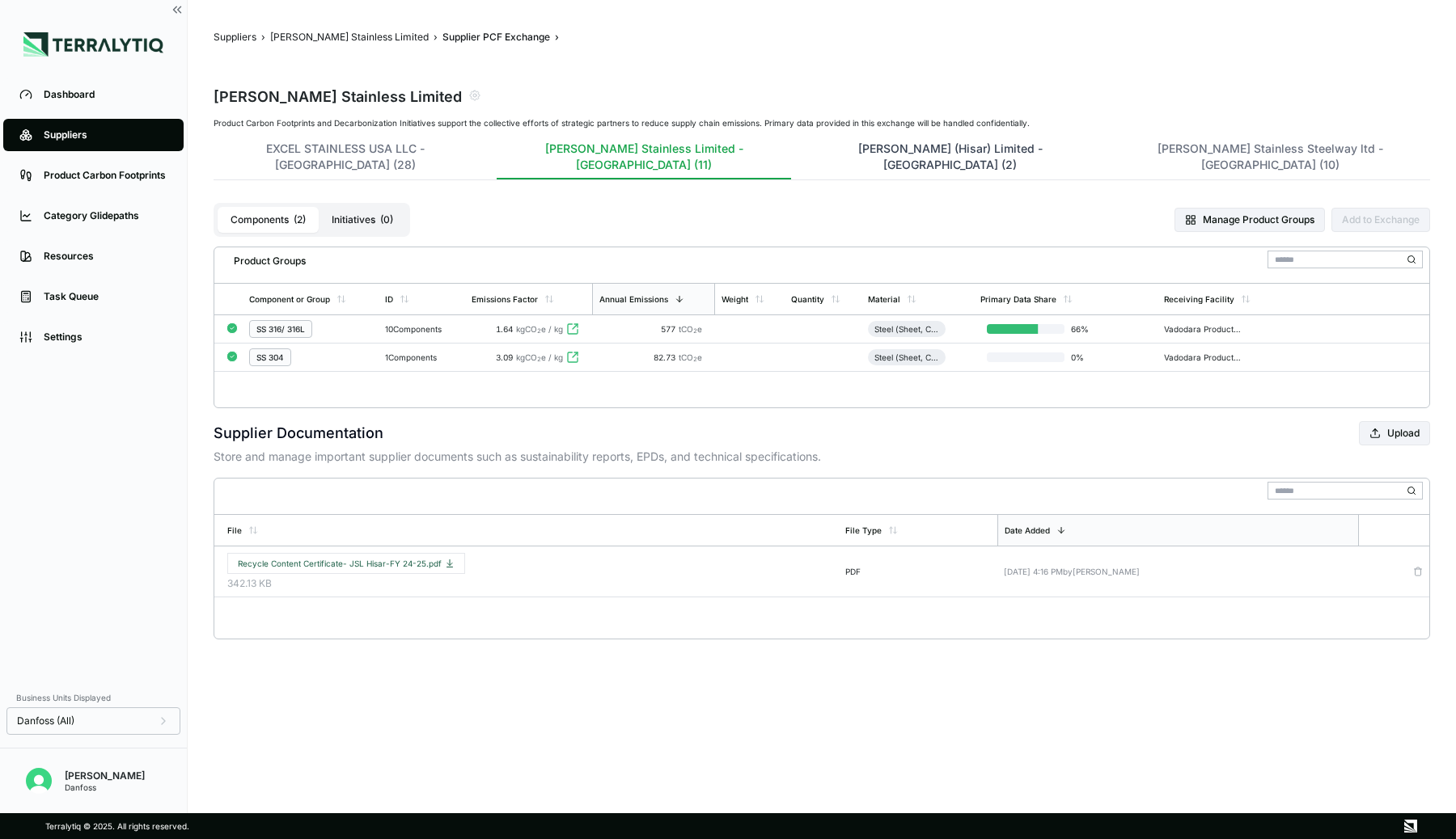
click at [810, 141] on button "[PERSON_NAME] (Hisar) Limited - [GEOGRAPHIC_DATA] (2)" at bounding box center [950, 160] width 280 height 39
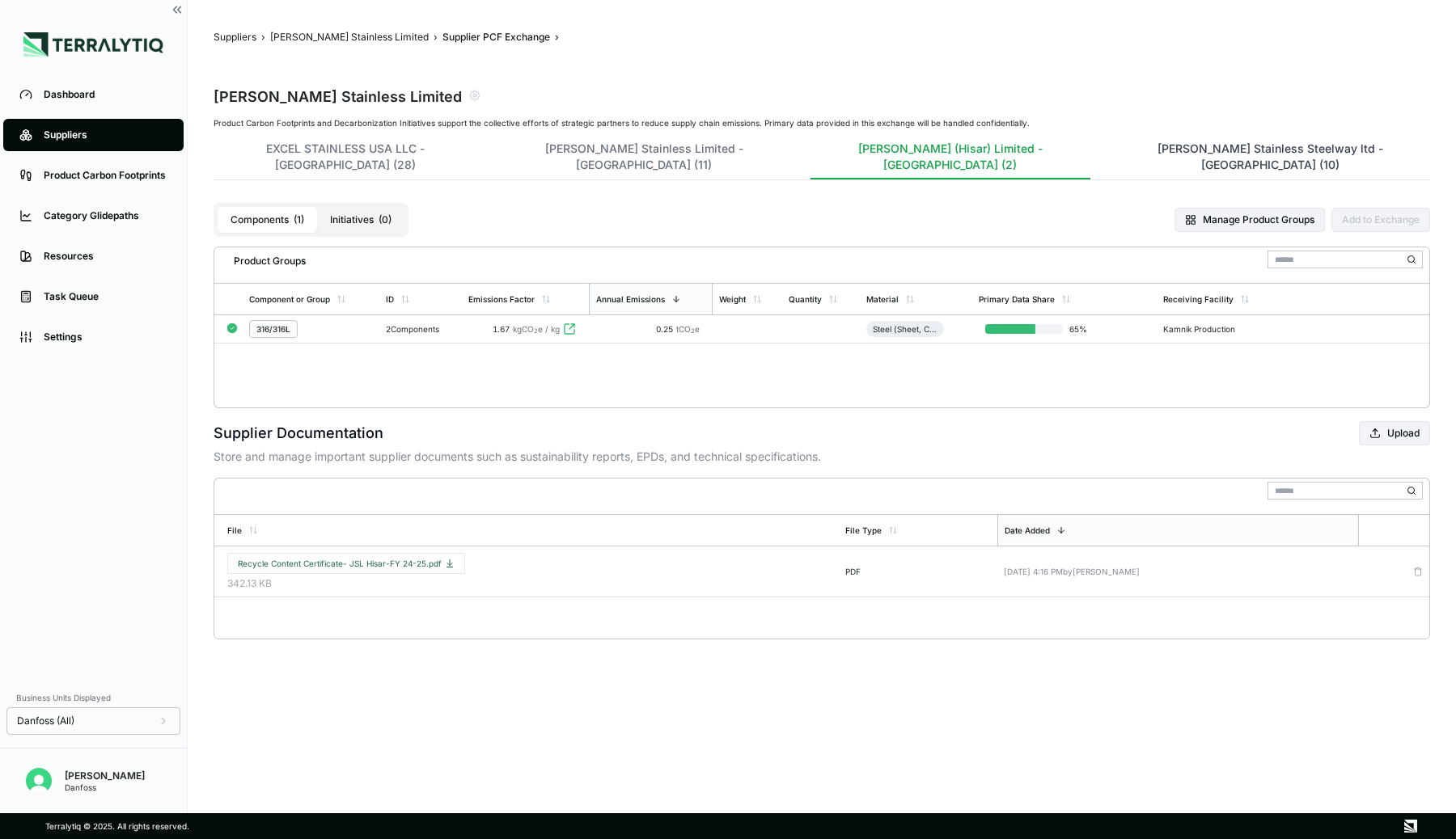
click at [1110, 153] on button "[PERSON_NAME] Stainless Steelway ltd - [GEOGRAPHIC_DATA] (10)" at bounding box center [1269, 160] width 320 height 39
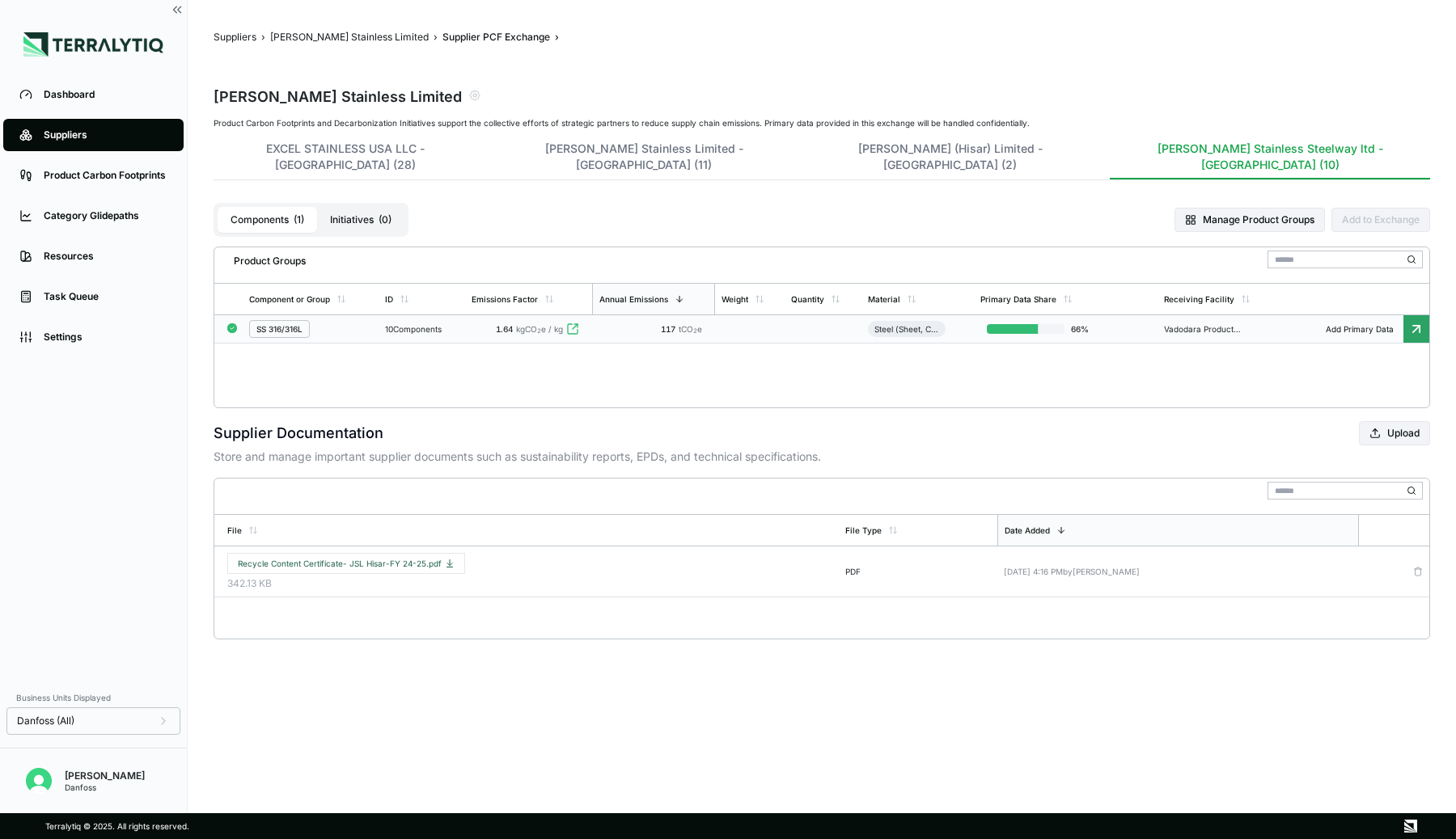
click at [633, 325] on div "117 tCO 2 e" at bounding box center [653, 330] width 110 height 10
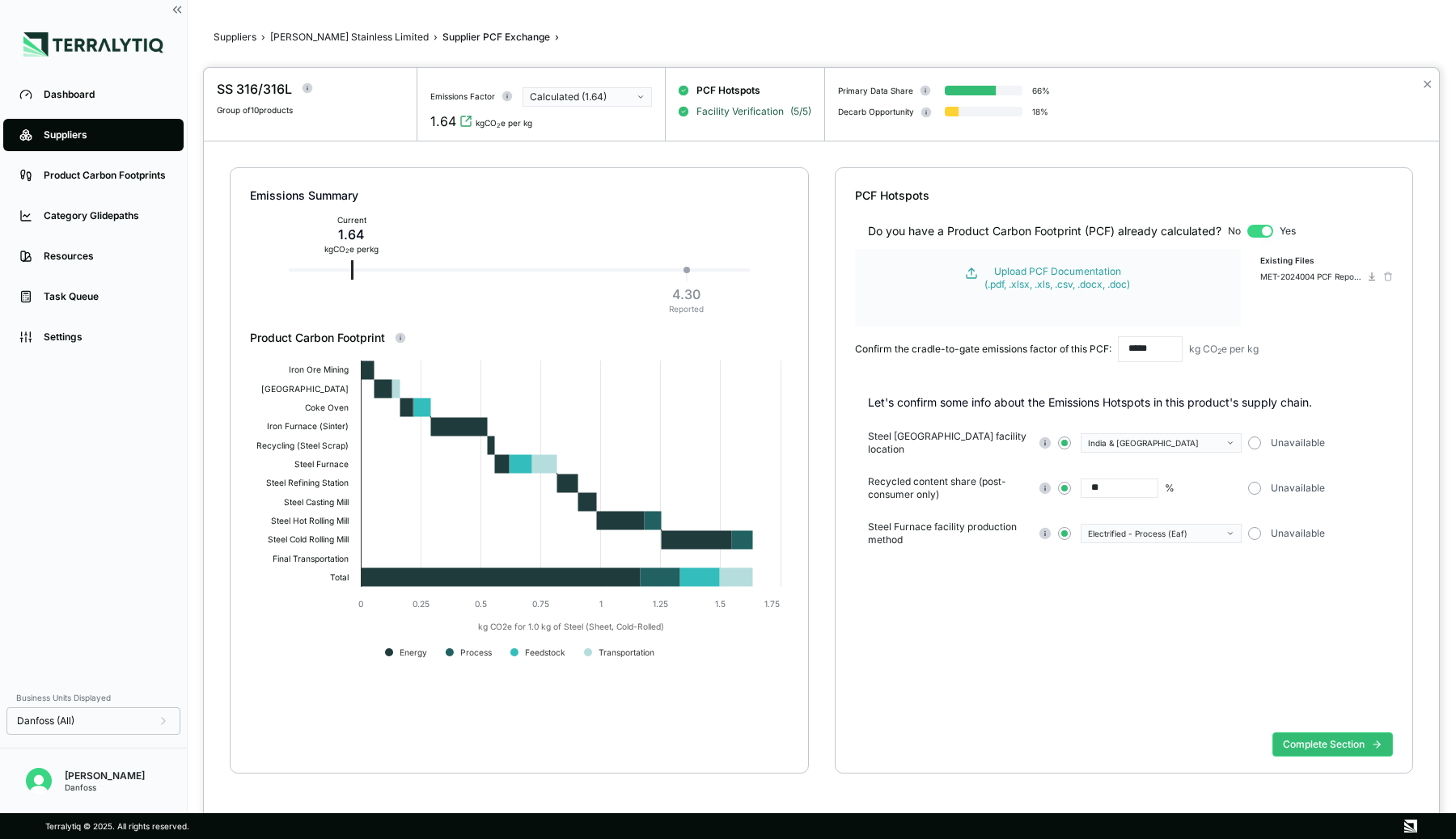
click at [758, 115] on span "Facility Verification" at bounding box center [740, 111] width 88 height 13
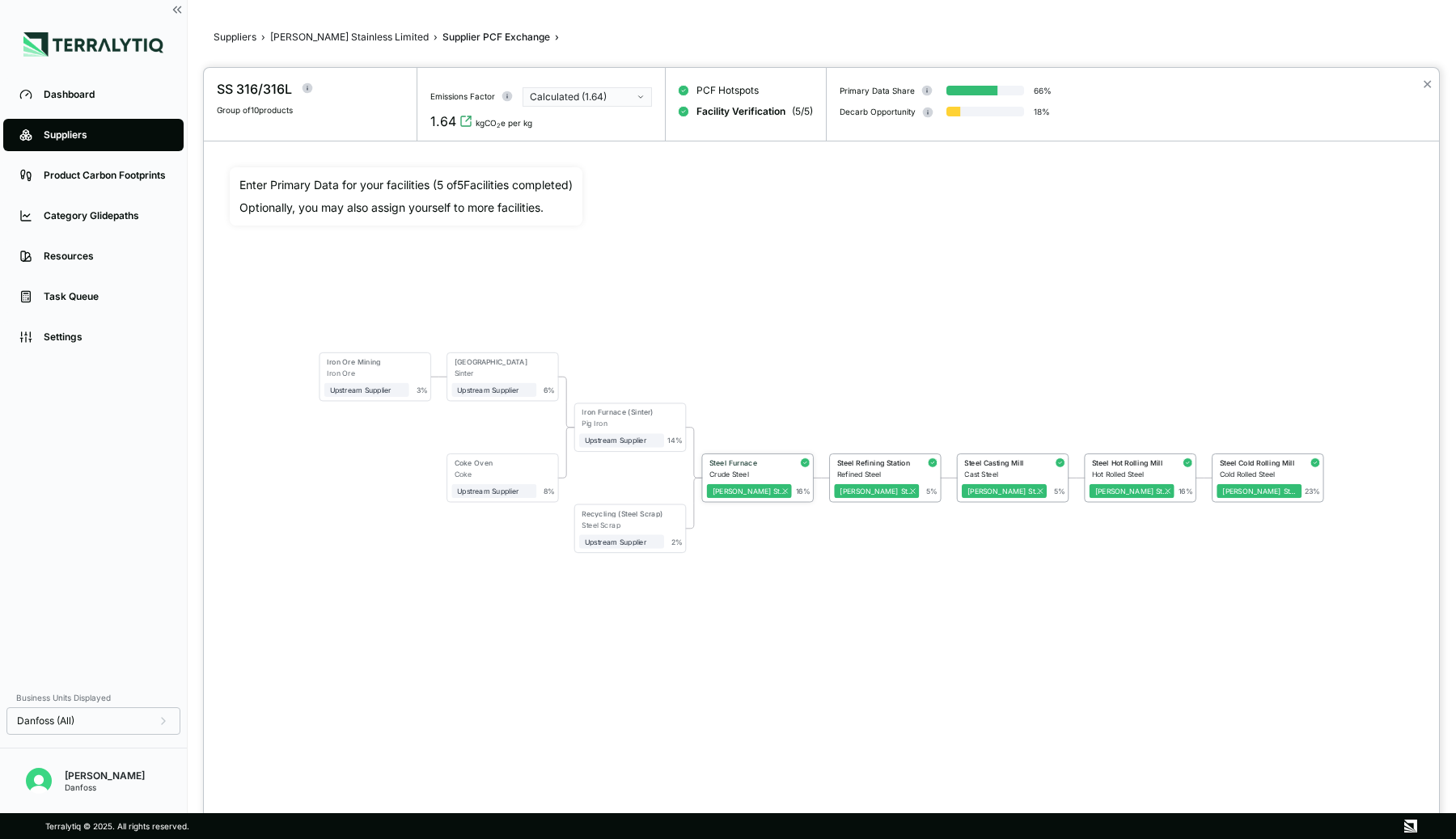
click at [755, 463] on div "Steel Furnace" at bounding box center [747, 463] width 77 height 9
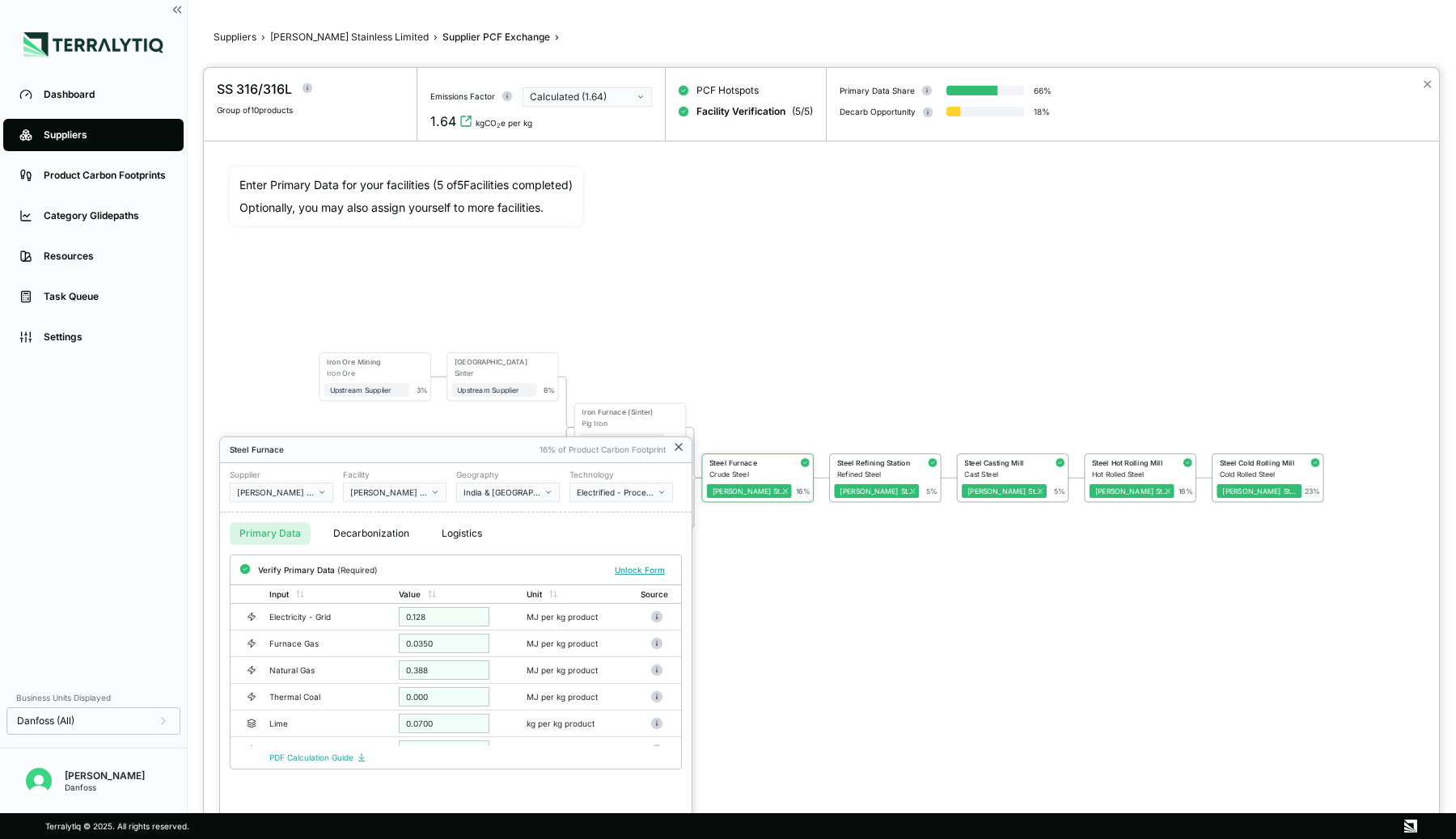
click at [680, 450] on icon at bounding box center [678, 446] width 13 height 13
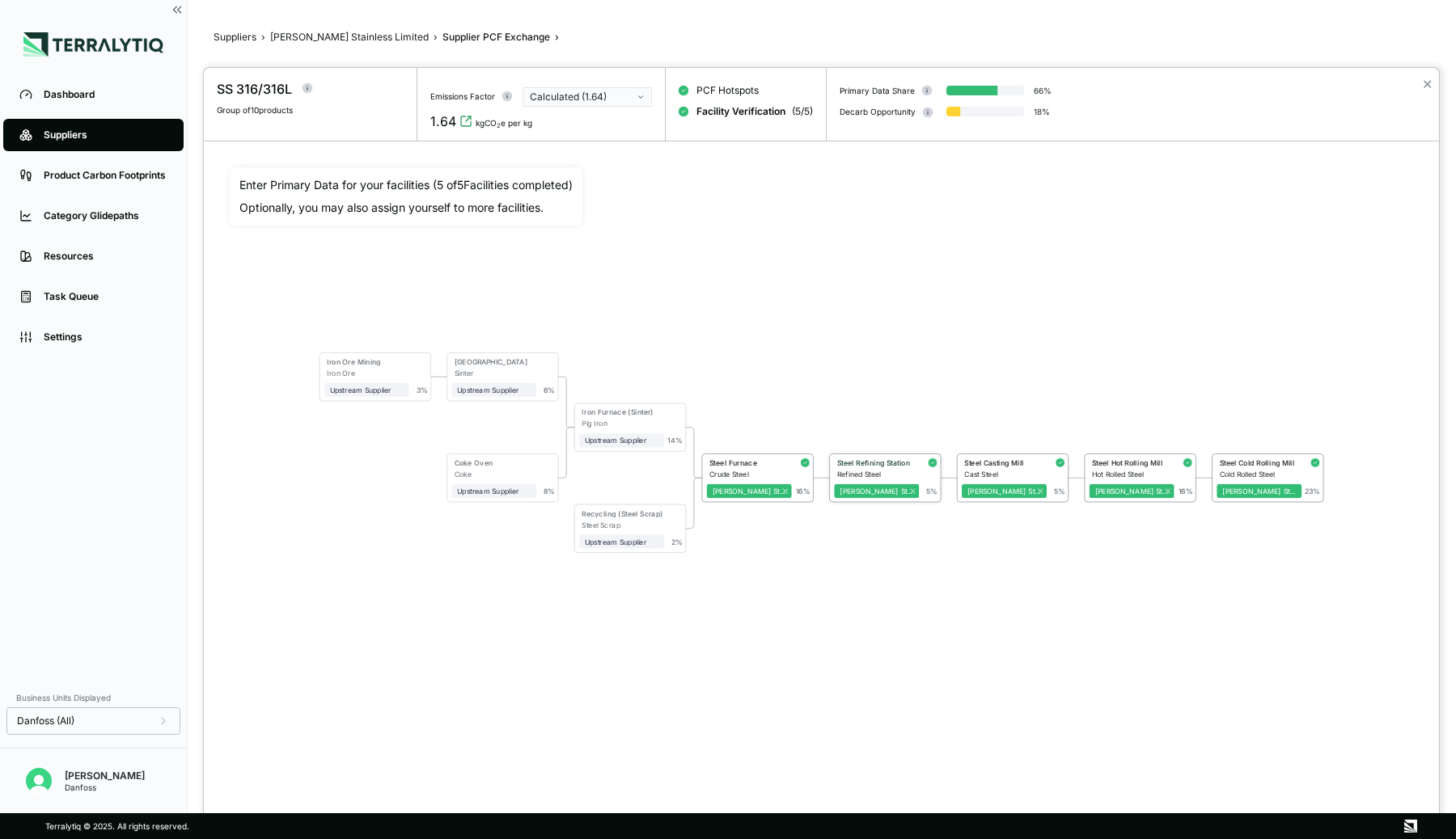
click at [903, 470] on div "Refined Steel" at bounding box center [878, 473] width 83 height 9
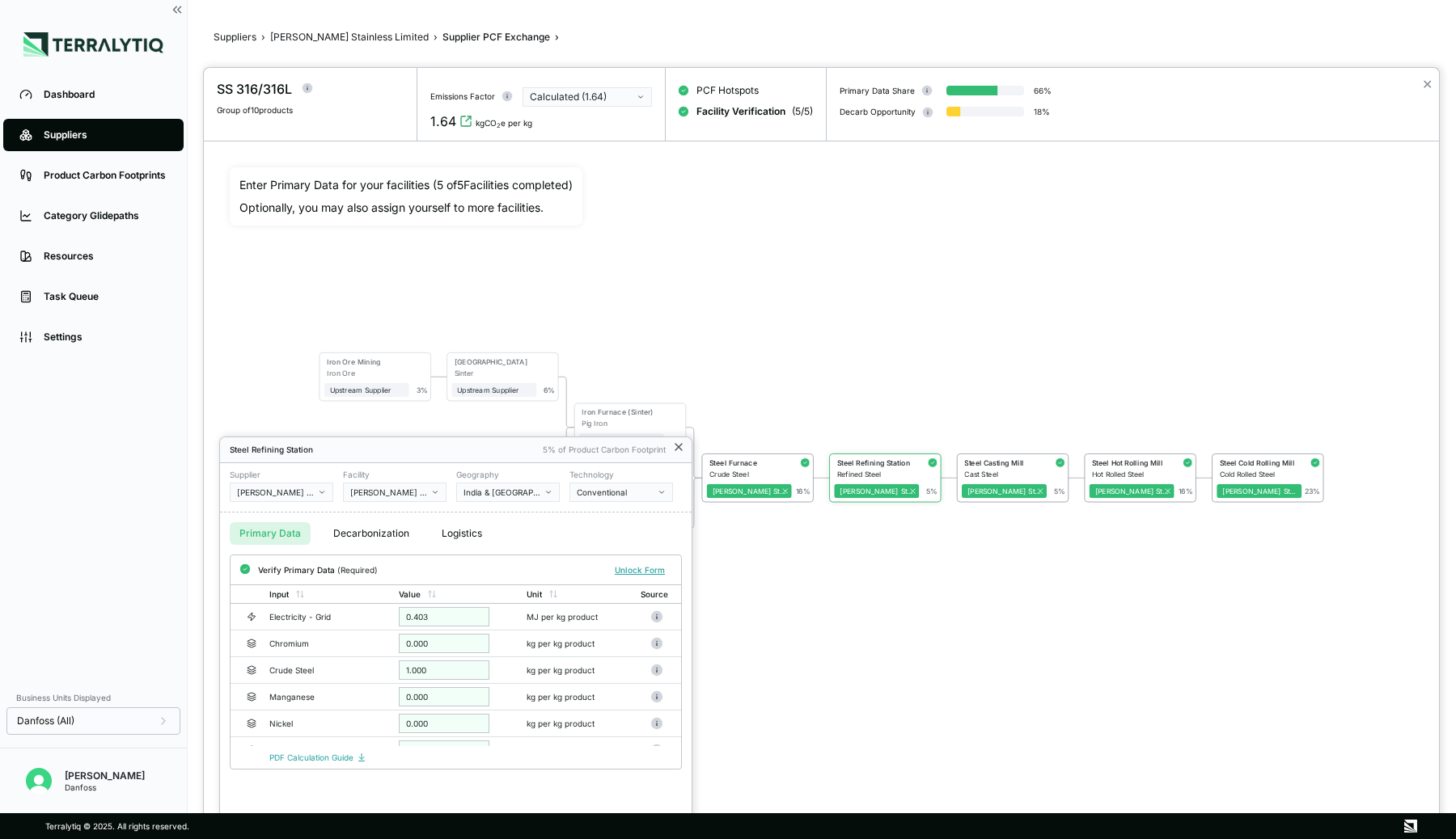
click at [680, 449] on icon at bounding box center [678, 446] width 13 height 13
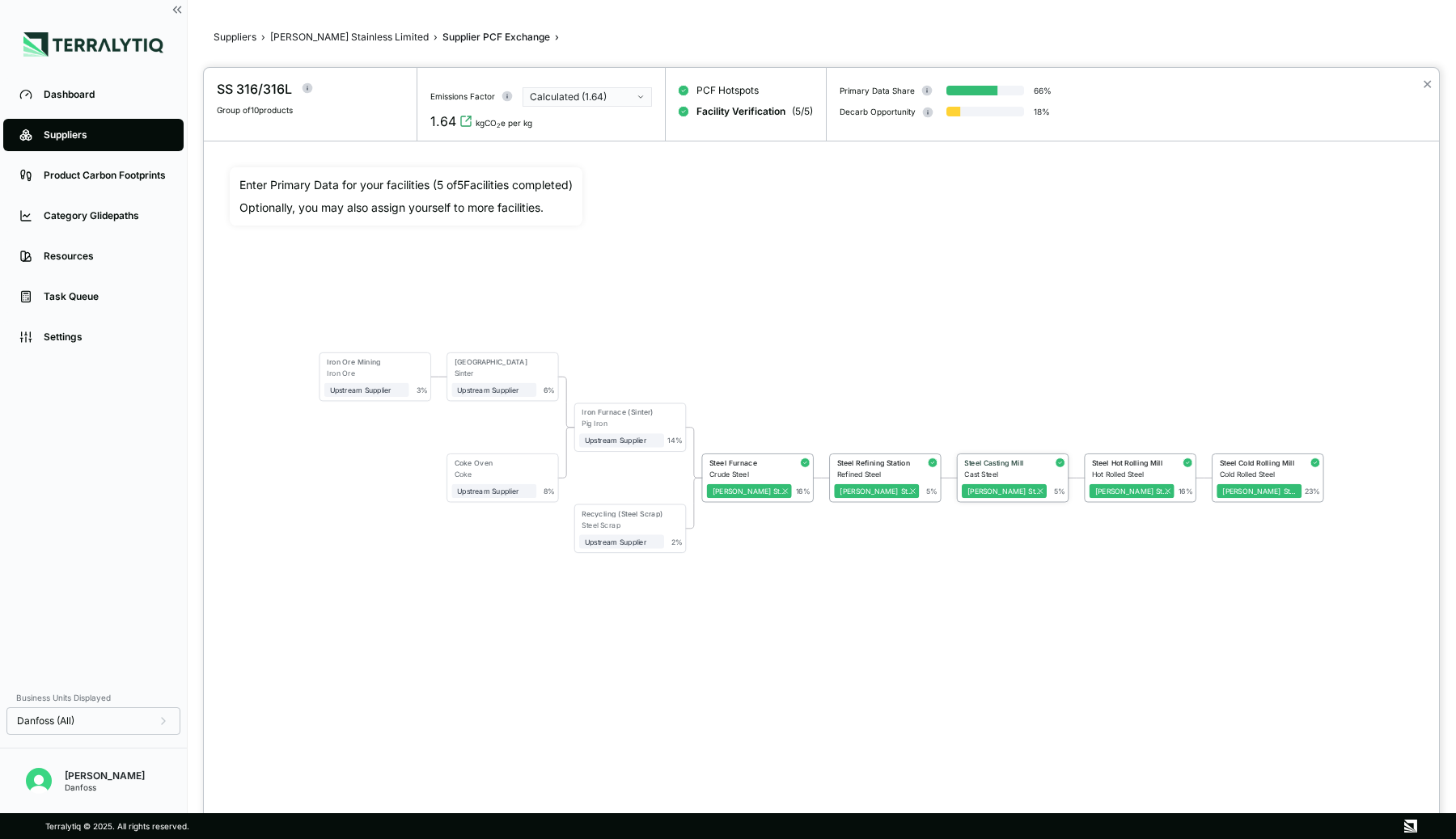
click at [993, 461] on div "Steel Casting Mill" at bounding box center [1002, 463] width 77 height 9
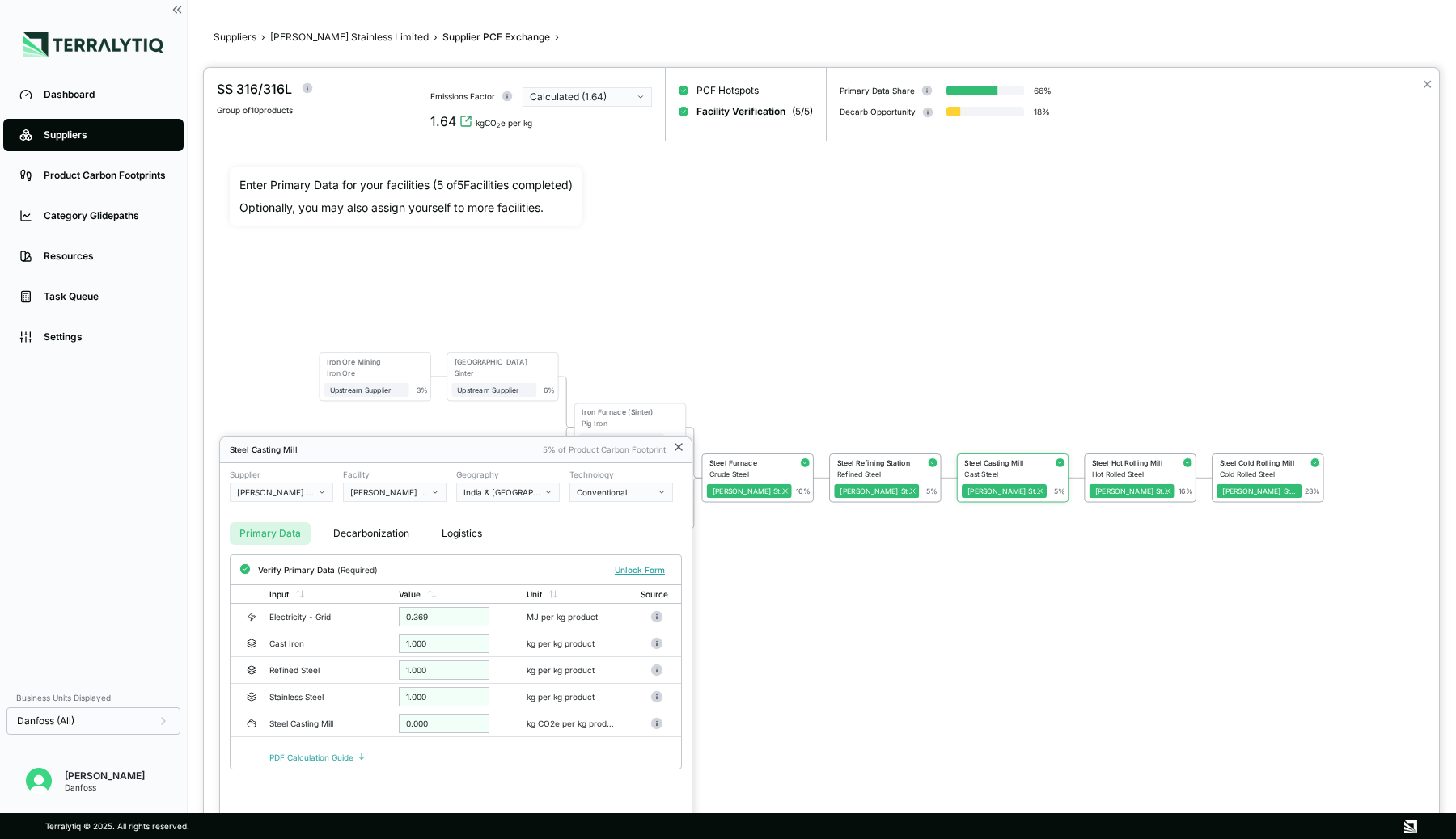
click at [682, 445] on icon at bounding box center [678, 446] width 13 height 13
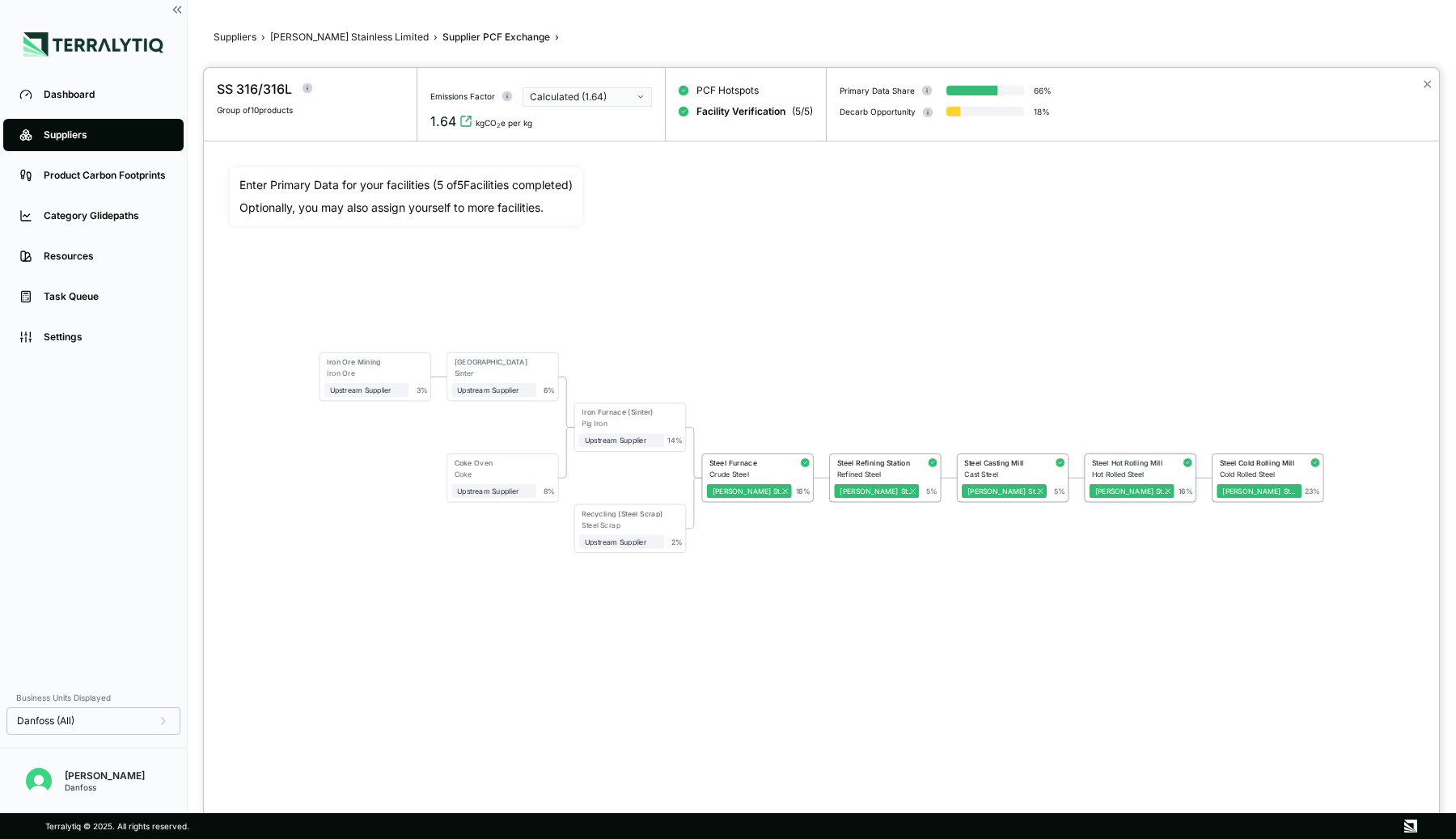
click at [1159, 459] on div "Steel Hot Rolling Mill" at bounding box center [1130, 463] width 77 height 9
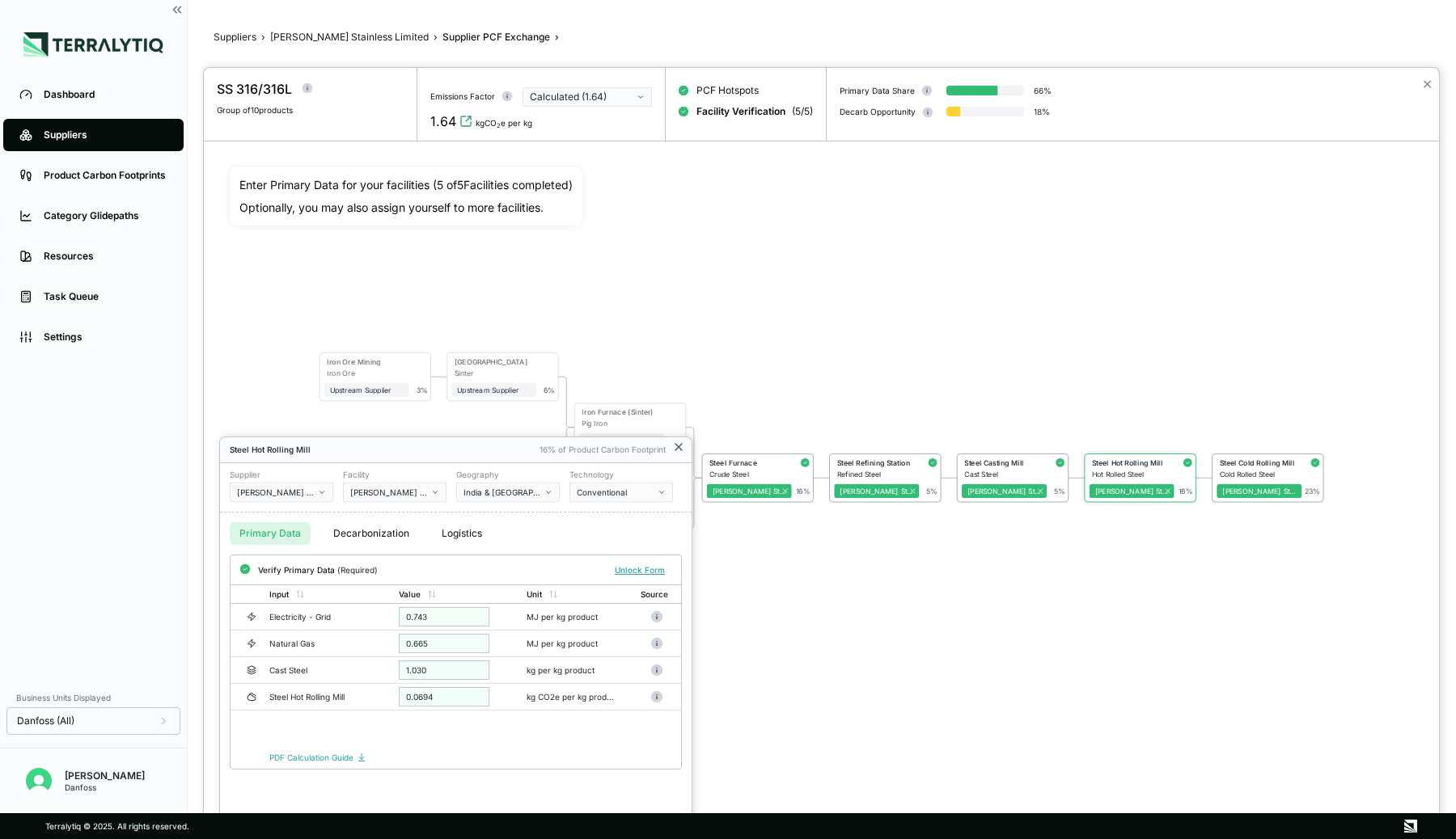
click at [675, 445] on icon at bounding box center [678, 446] width 13 height 13
